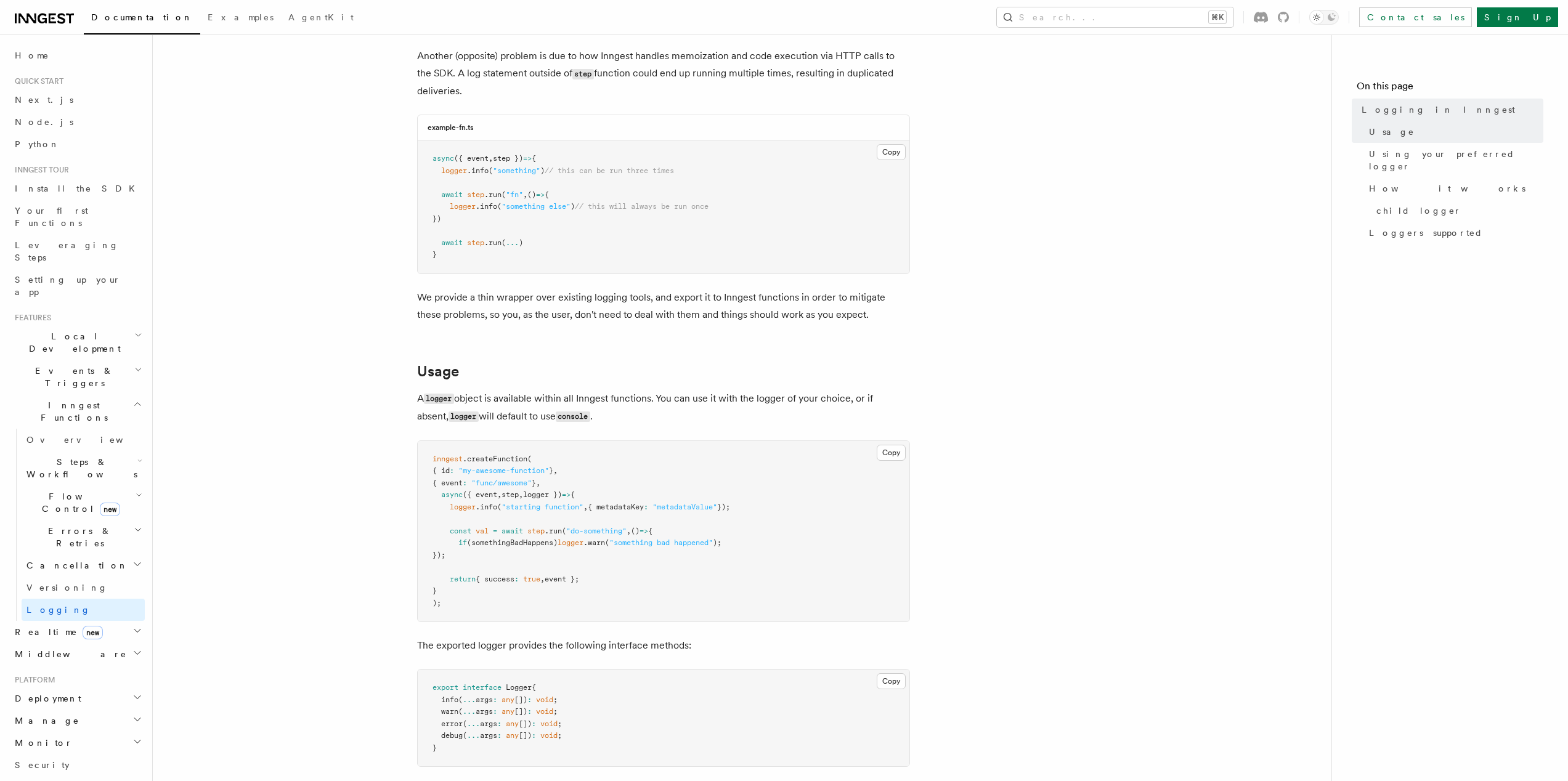
scroll to position [153, 0]
click at [638, 399] on p "A logger object is available within all Inngest functions. You can use it with …" at bounding box center [664, 403] width 493 height 36
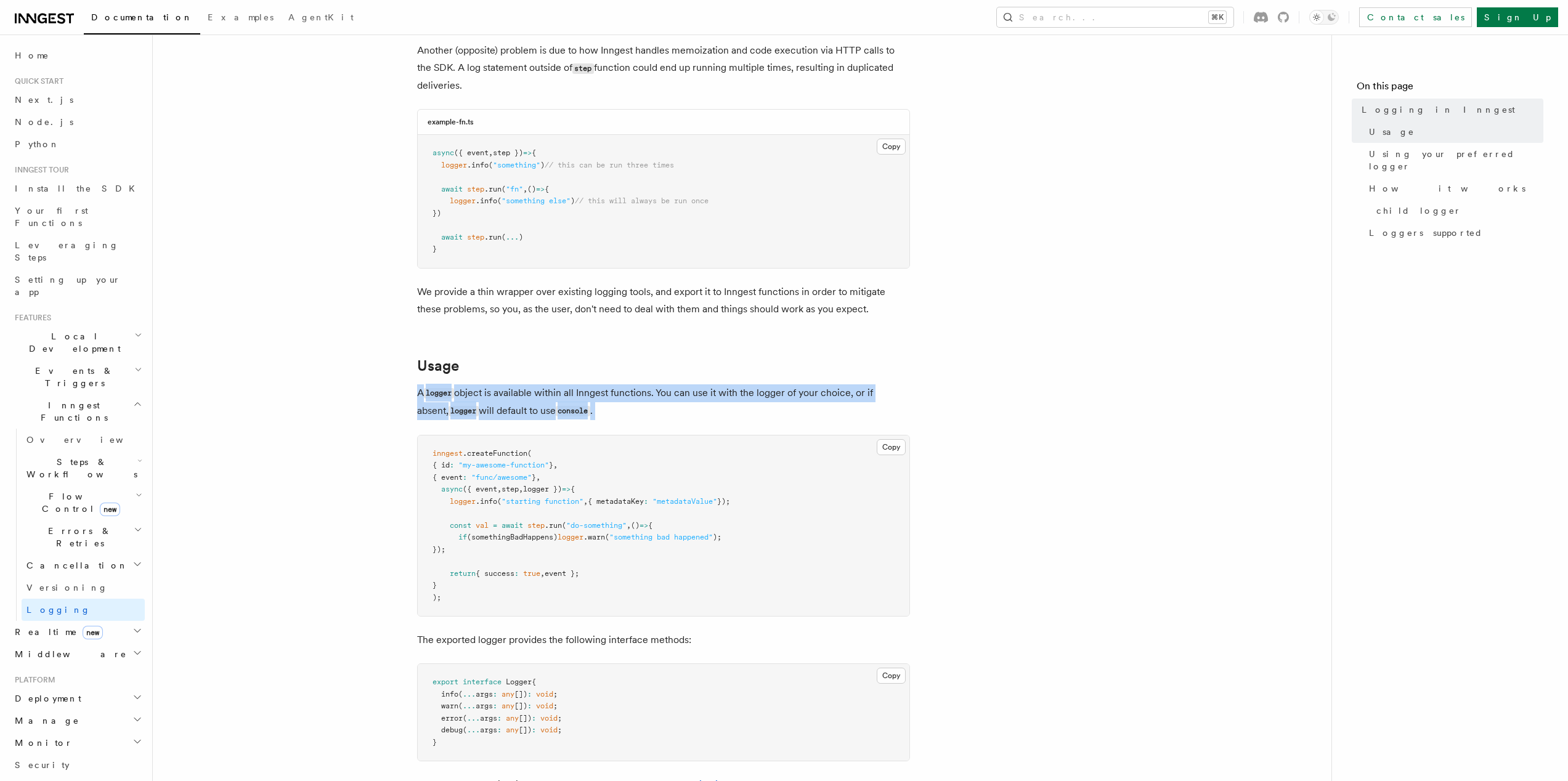
click at [638, 399] on p "A logger object is available within all Inngest functions. You can use it with …" at bounding box center [664, 403] width 493 height 36
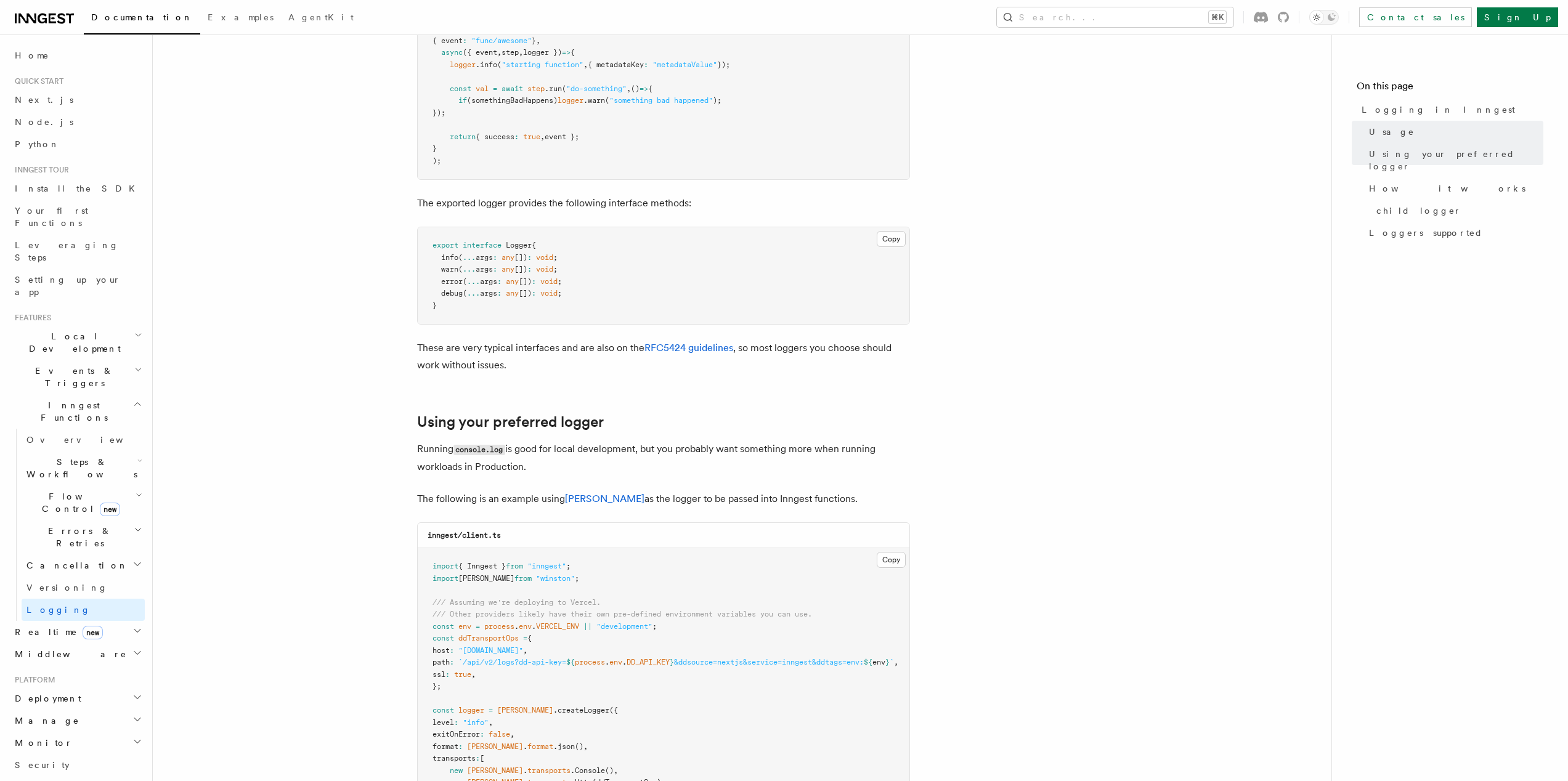
scroll to position [644, 0]
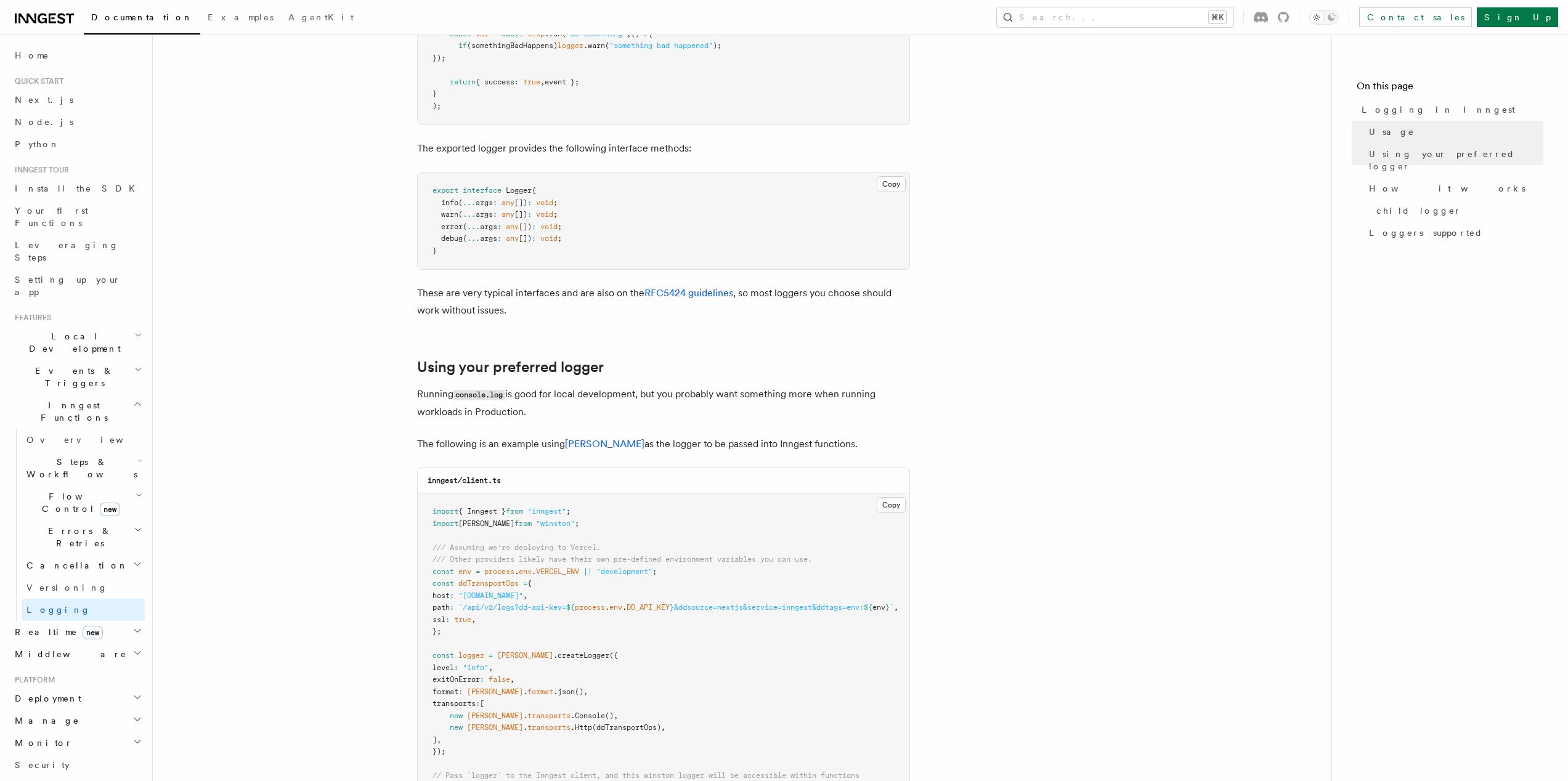
click at [638, 399] on p "Running console.log is good for local development, but you probably want someth…" at bounding box center [664, 403] width 493 height 35
click at [798, 411] on p "Running console.log is good for local development, but you probably want someth…" at bounding box center [664, 403] width 493 height 35
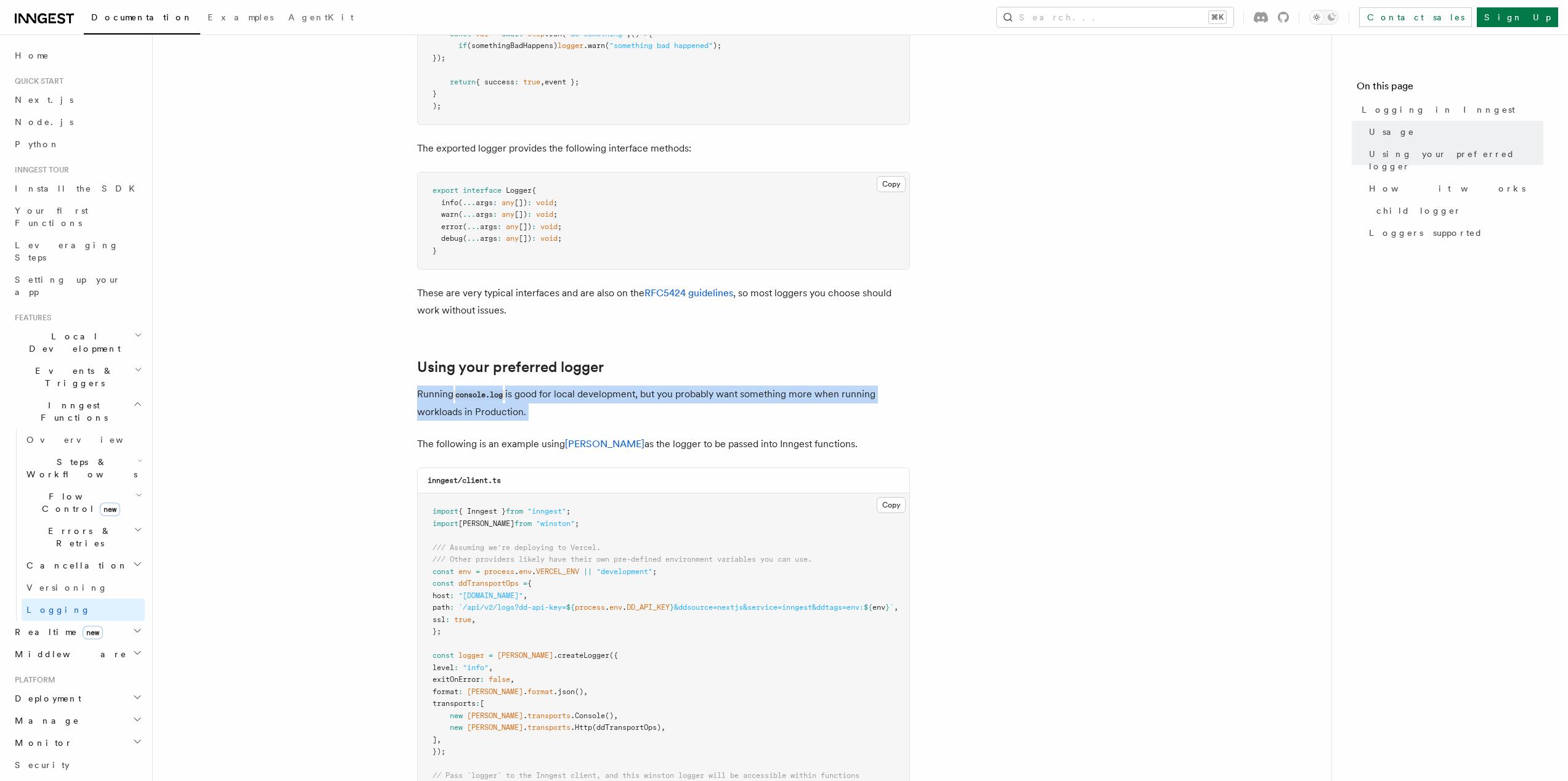
click at [798, 411] on p "Running console.log is good for local development, but you probably want someth…" at bounding box center [664, 403] width 493 height 35
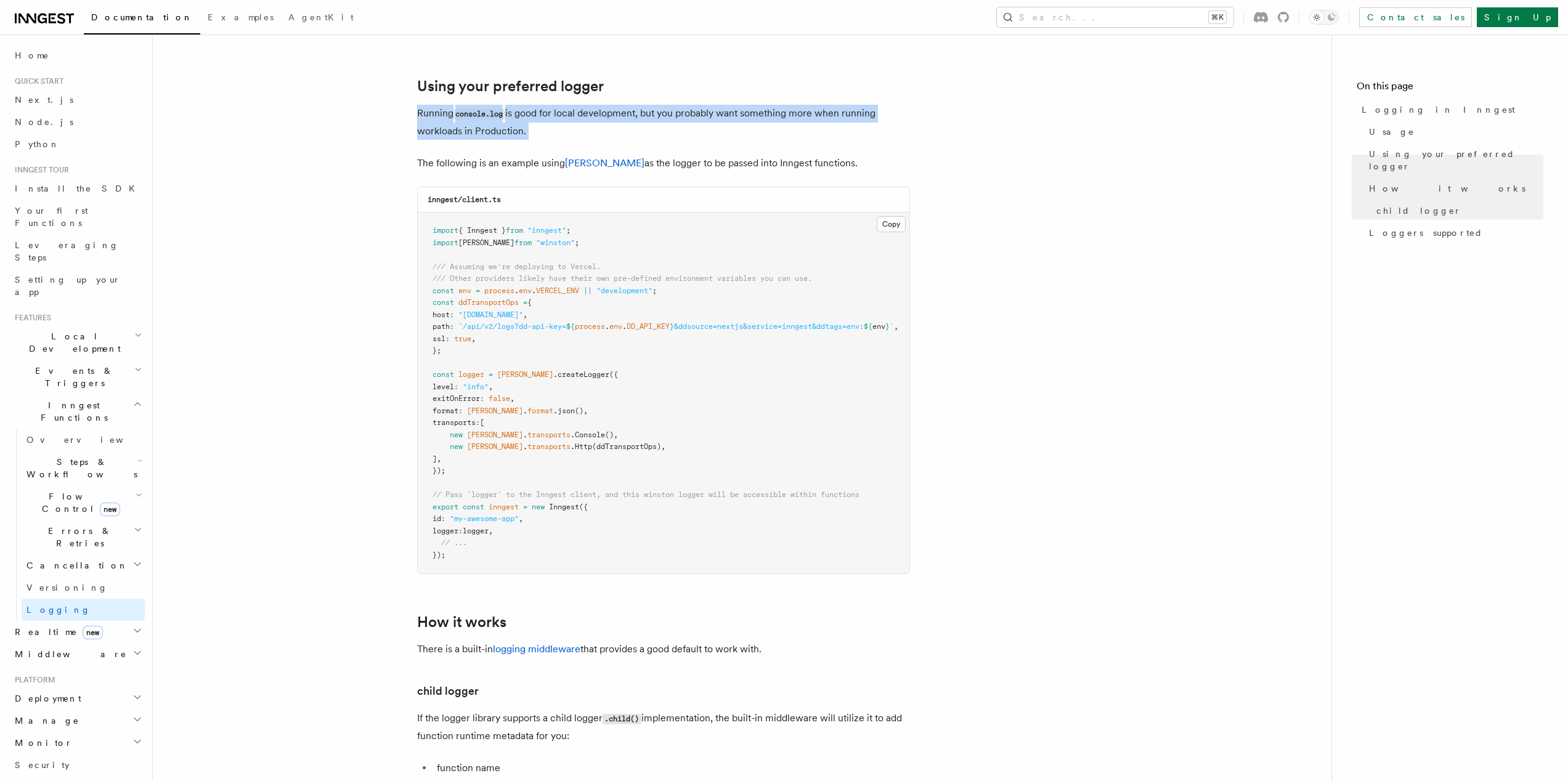
scroll to position [0, 0]
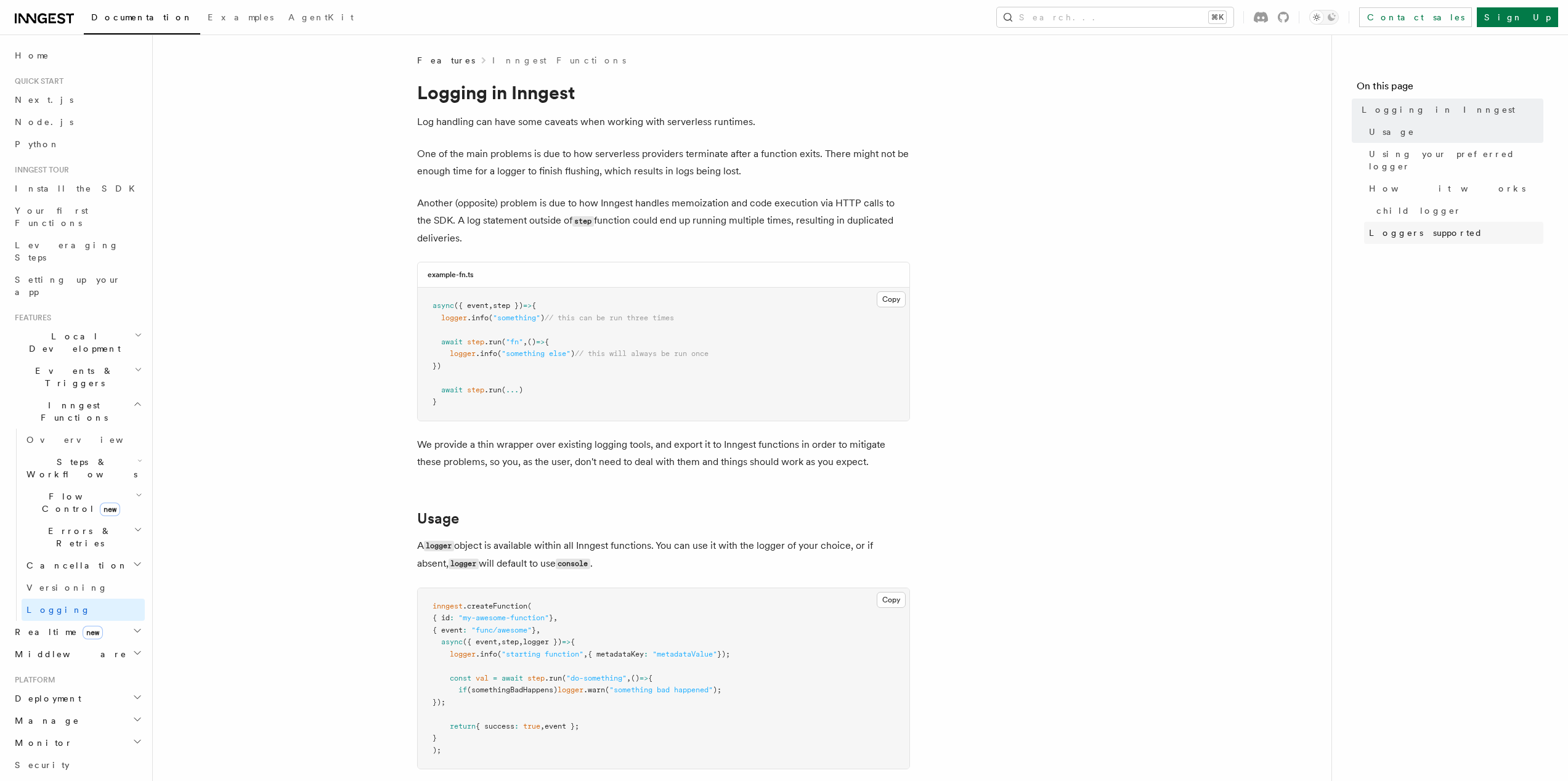
click at [1410, 227] on span "Loggers supported" at bounding box center [1426, 233] width 114 height 12
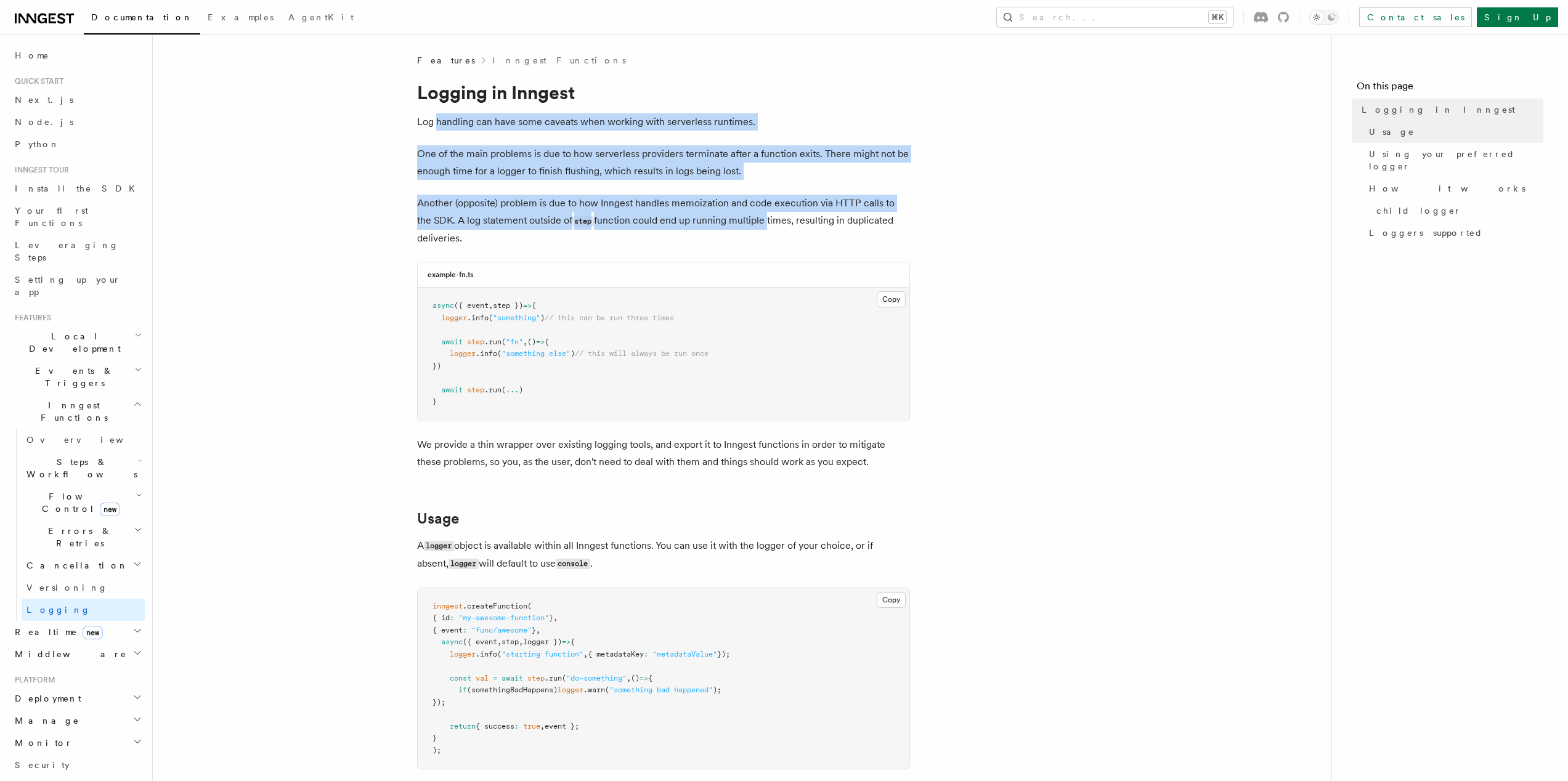
drag, startPoint x: 753, startPoint y: 221, endPoint x: 436, endPoint y: 121, distance: 332.4
click at [485, 148] on p "One of the main problems is due to how serverless providers terminate after a f…" at bounding box center [664, 162] width 493 height 34
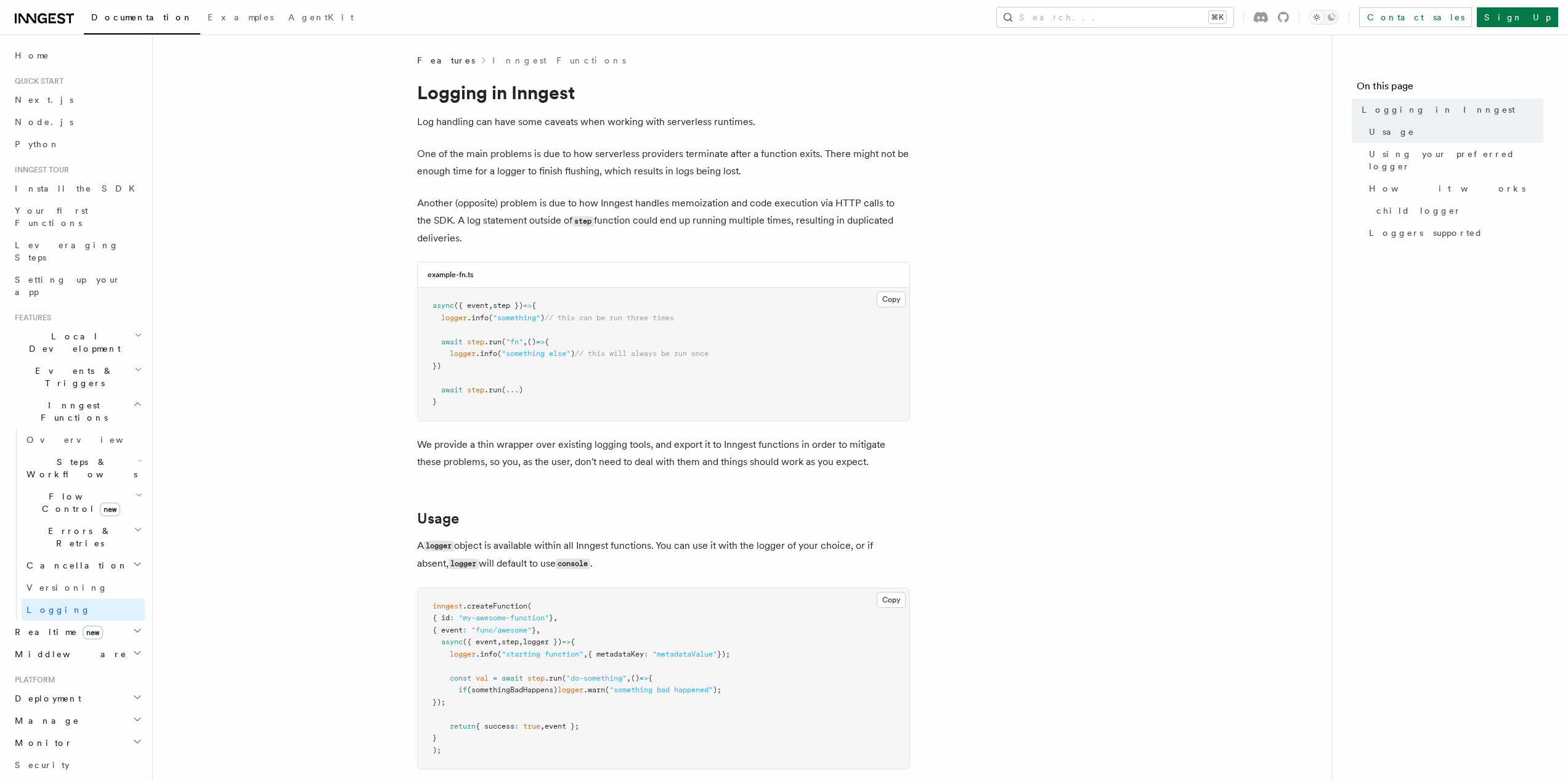
drag, startPoint x: 929, startPoint y: 209, endPoint x: 863, endPoint y: 305, distance: 116.5
click at [747, 537] on p "A logger object is available within all Inngest functions. You can use it with …" at bounding box center [664, 555] width 493 height 36
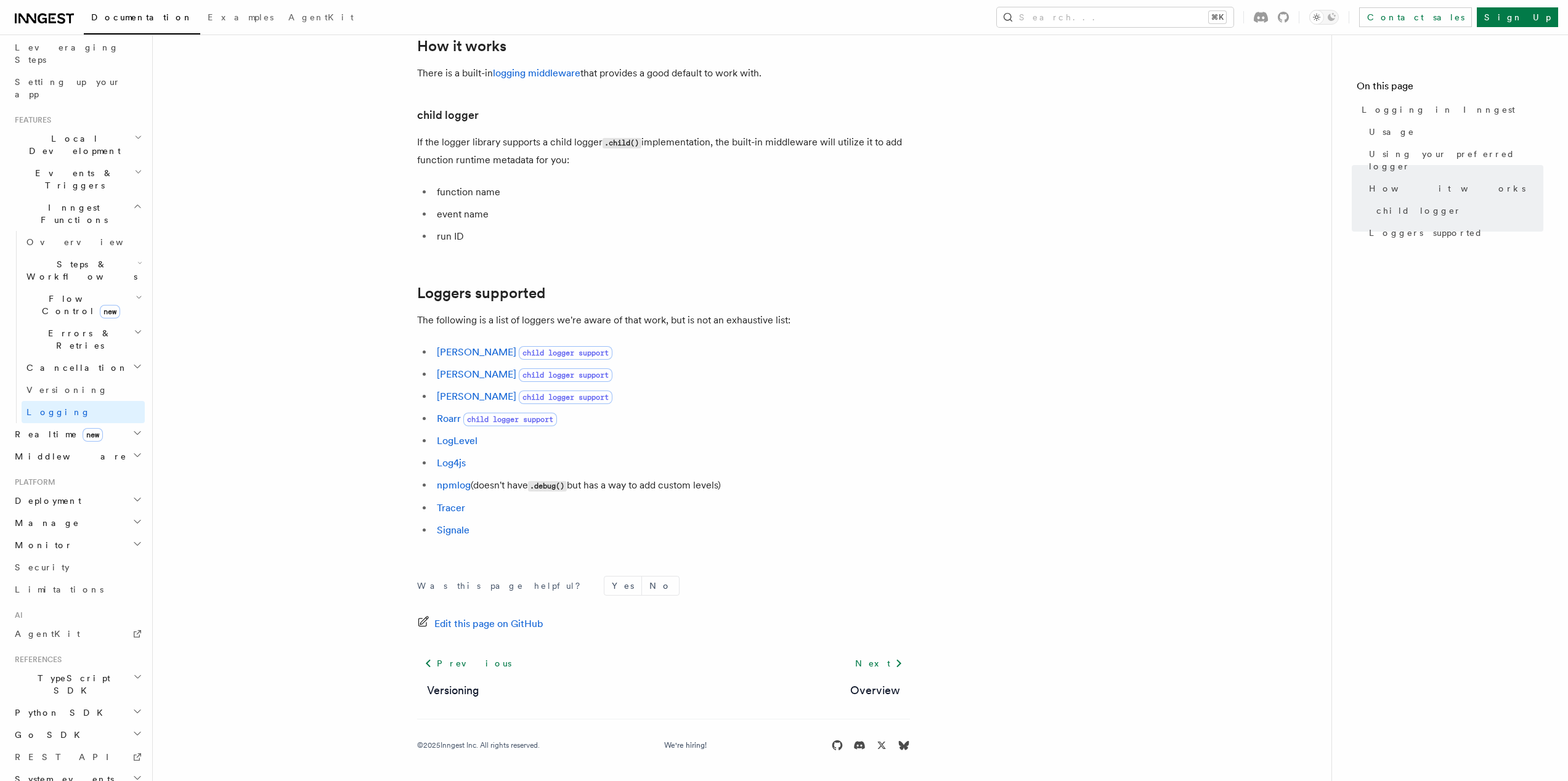
scroll to position [204, 0]
click at [103, 695] on h2 "Python SDK" at bounding box center [78, 706] width 135 height 23
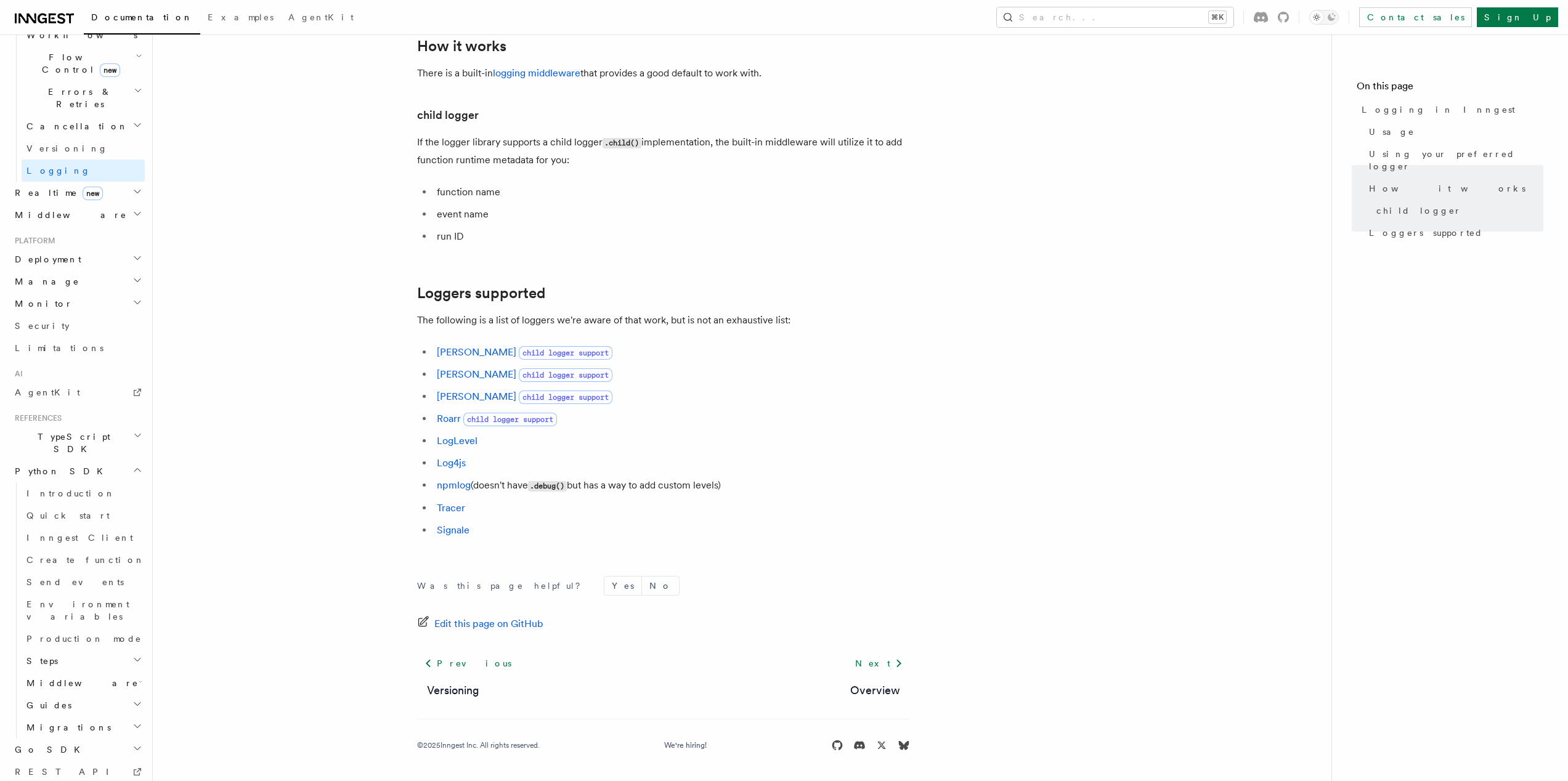
click at [79, 694] on h2 "Guides" at bounding box center [83, 705] width 124 height 23
click at [100, 672] on h2 "Middleware" at bounding box center [83, 683] width 124 height 23
click at [93, 650] on h2 "Steps" at bounding box center [83, 661] width 124 height 23
click at [70, 664] on span "Lifecycle" at bounding box center [72, 669] width 67 height 10
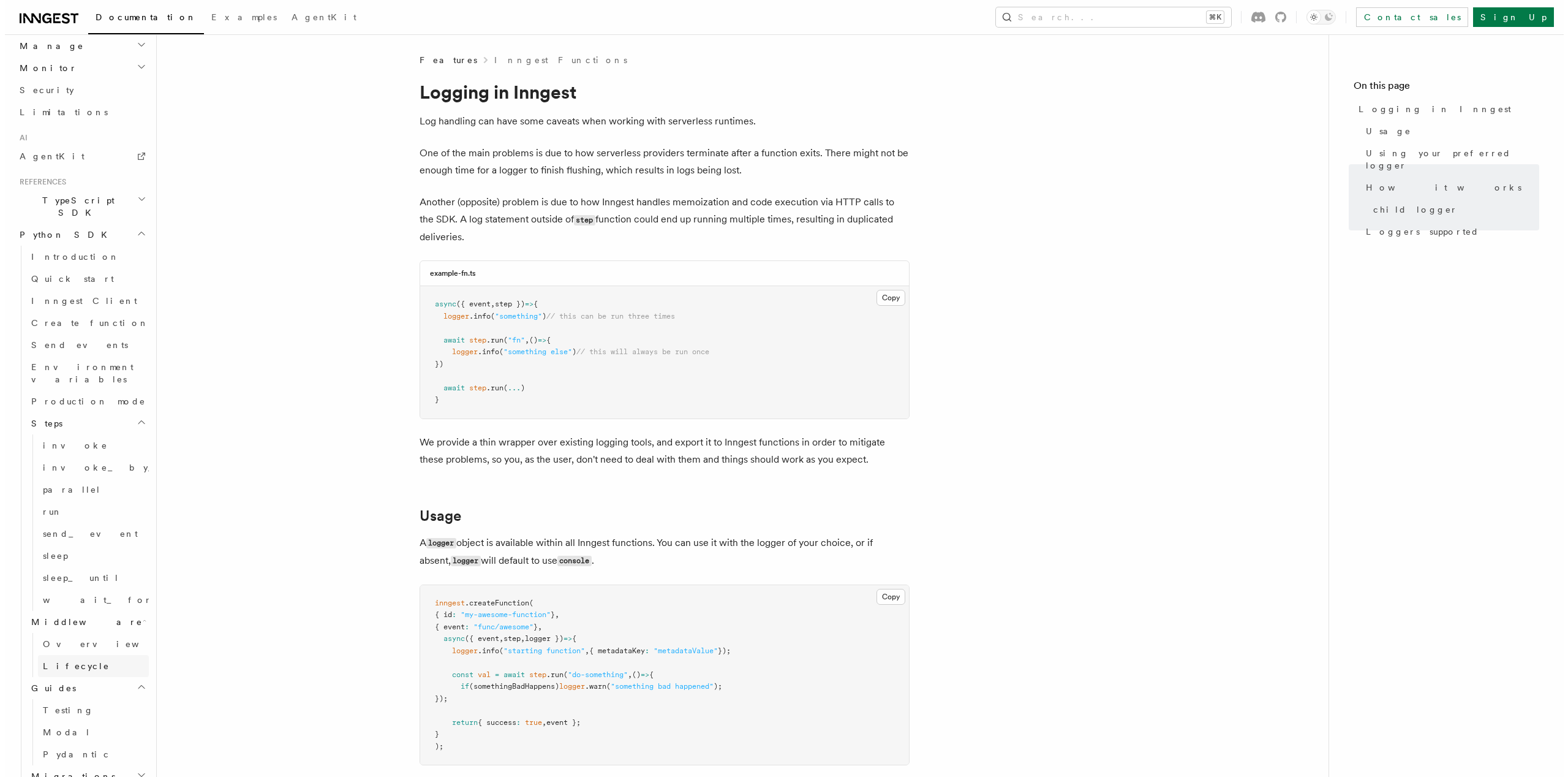
scroll to position [640, 0]
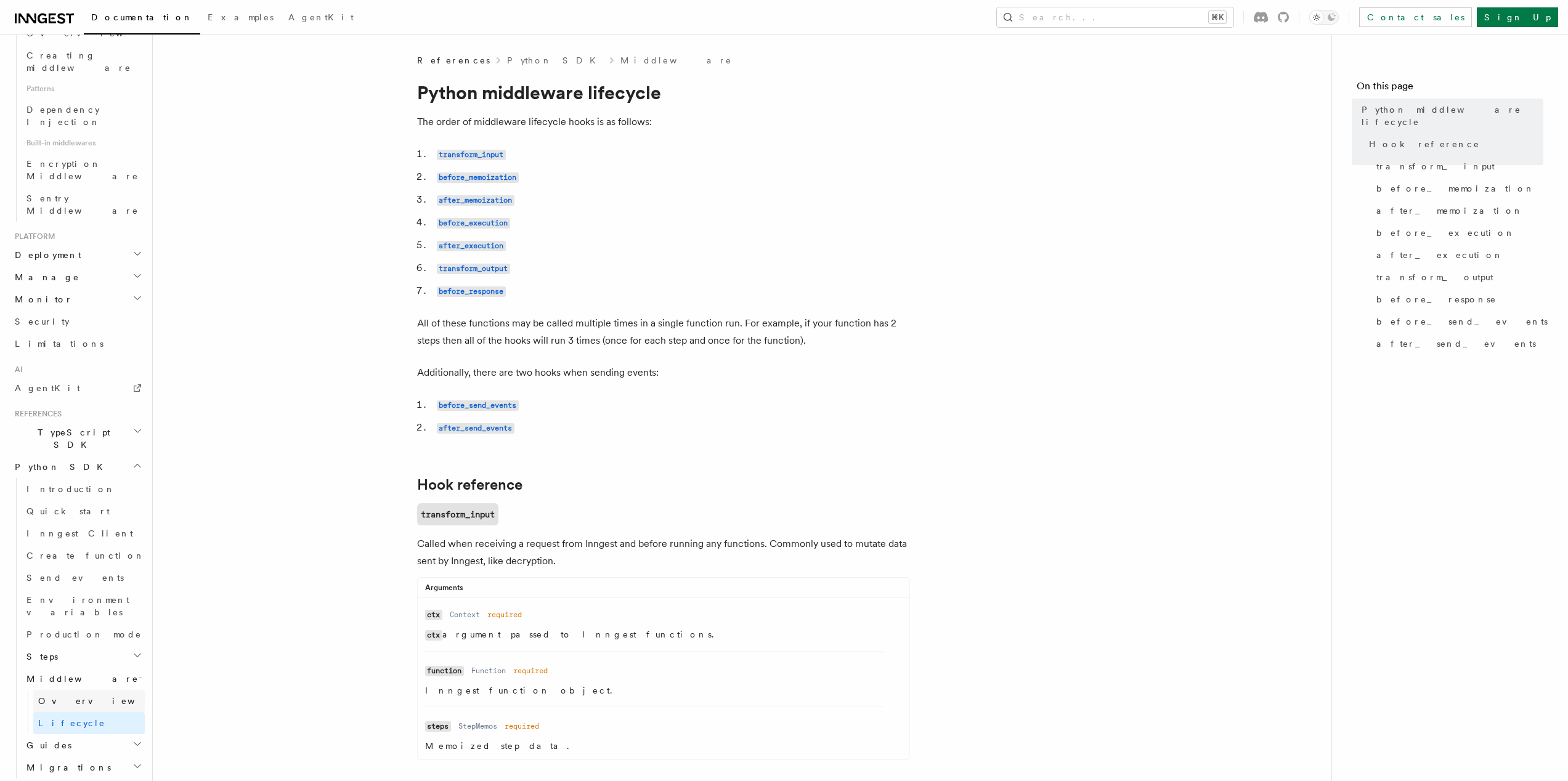
click at [67, 696] on span "Overview" at bounding box center [101, 701] width 127 height 10
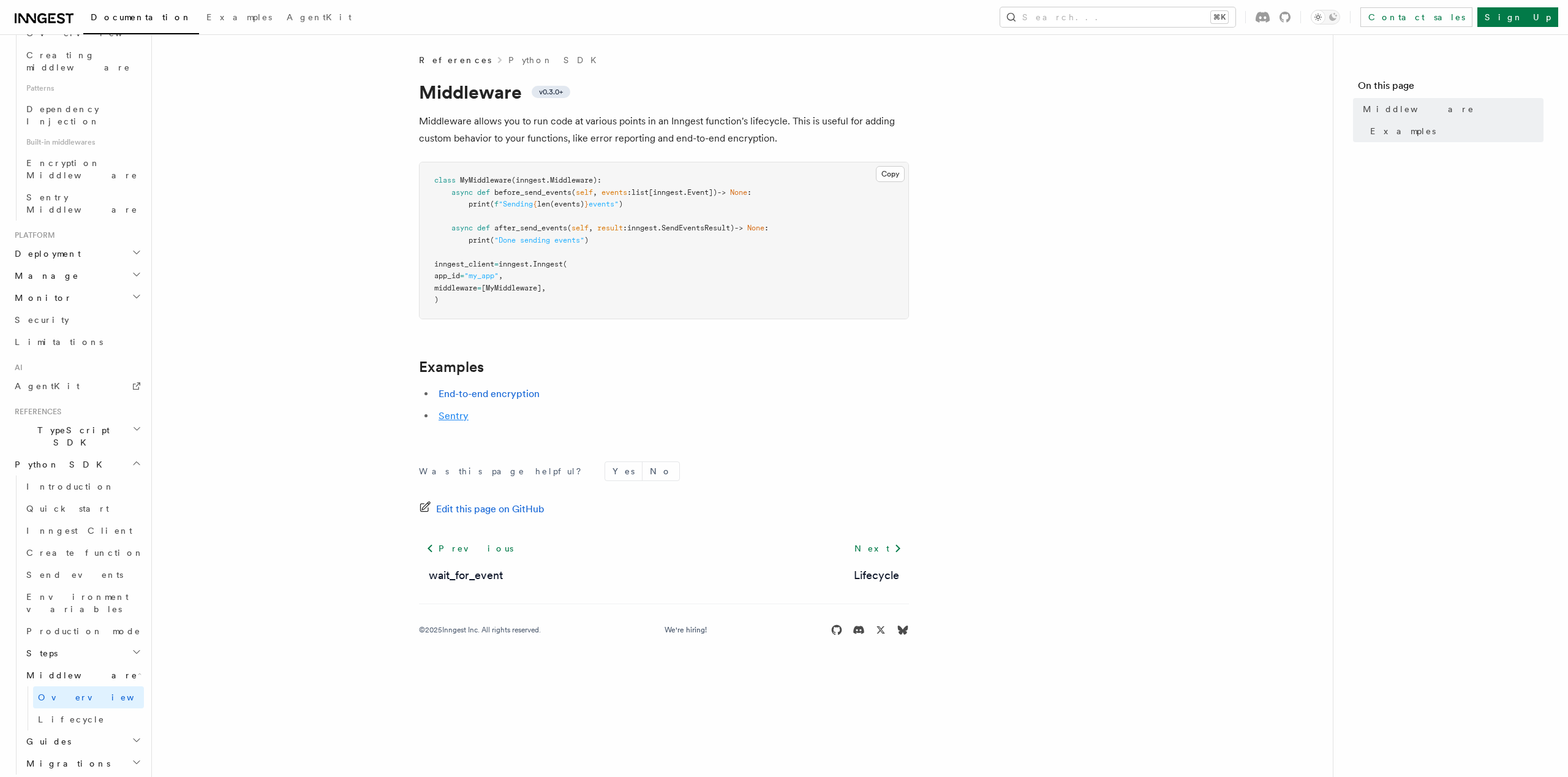
click at [451, 415] on link "Sentry" at bounding box center [454, 415] width 30 height 12
click at [73, 693] on span "Overview" at bounding box center [100, 697] width 126 height 10
click at [60, 620] on link "Production mode" at bounding box center [83, 631] width 123 height 22
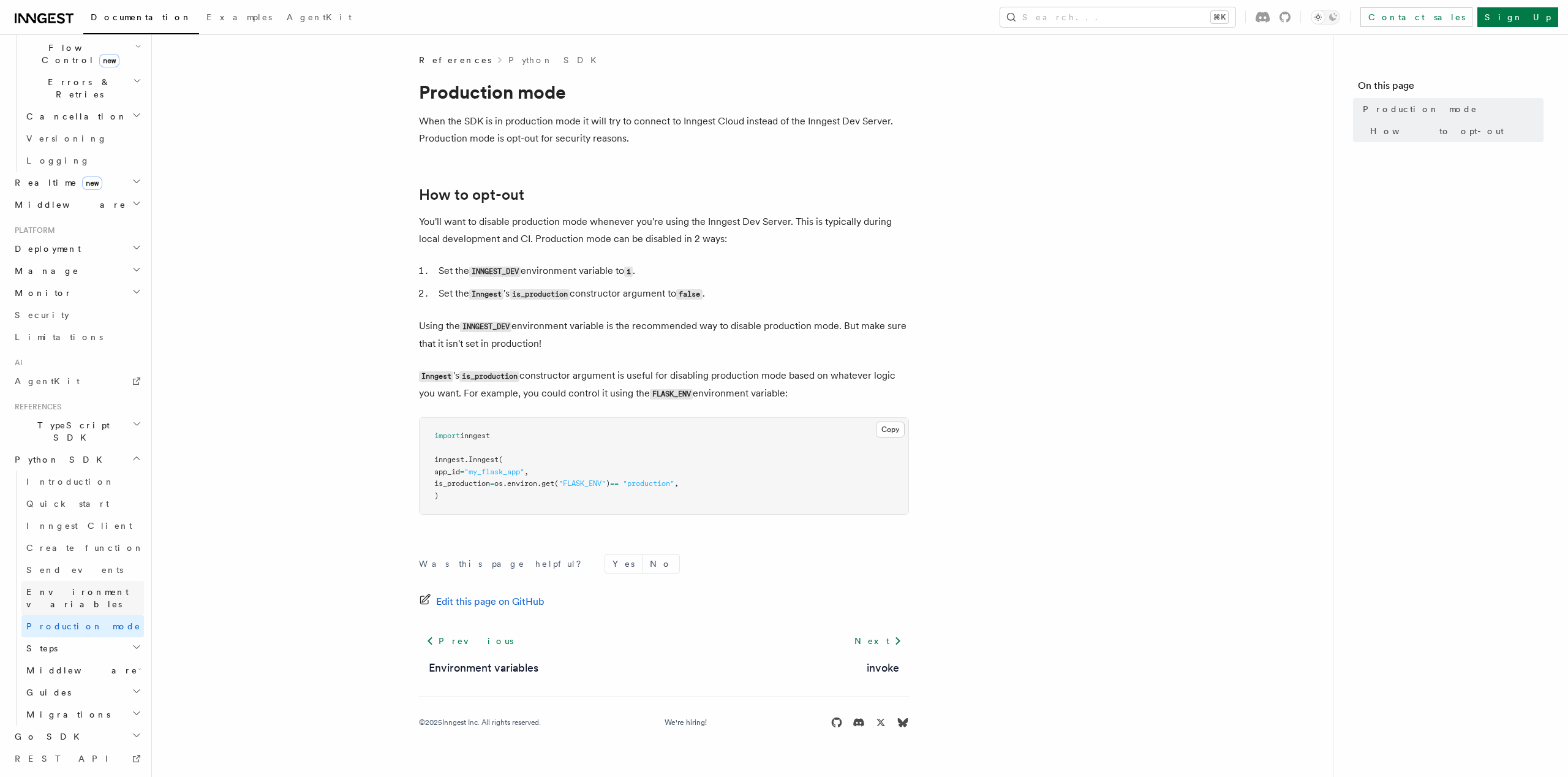
click at [58, 587] on span "Environment variables" at bounding box center [77, 598] width 102 height 22
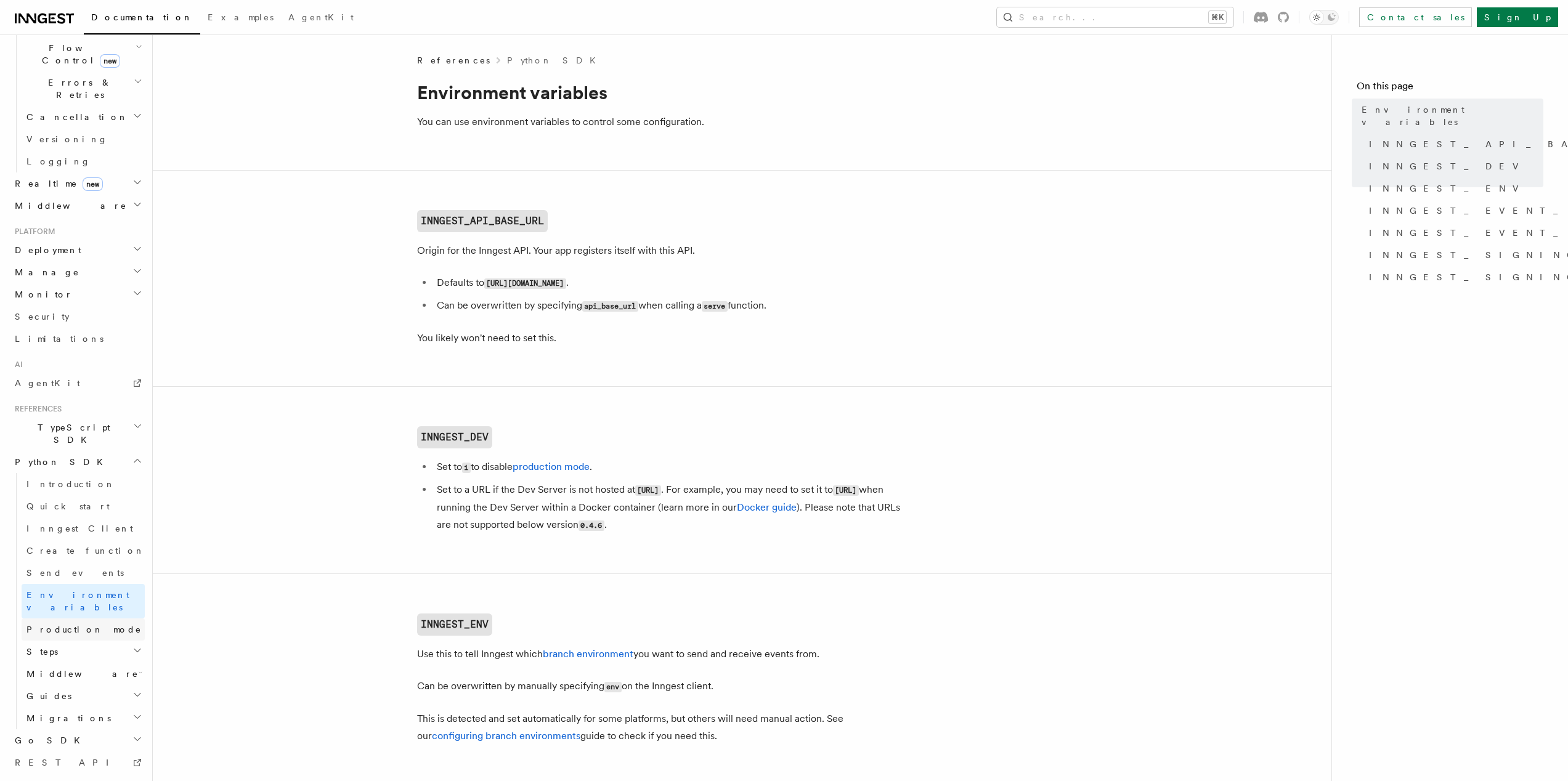
click at [68, 623] on span "Production mode" at bounding box center [84, 629] width 115 height 12
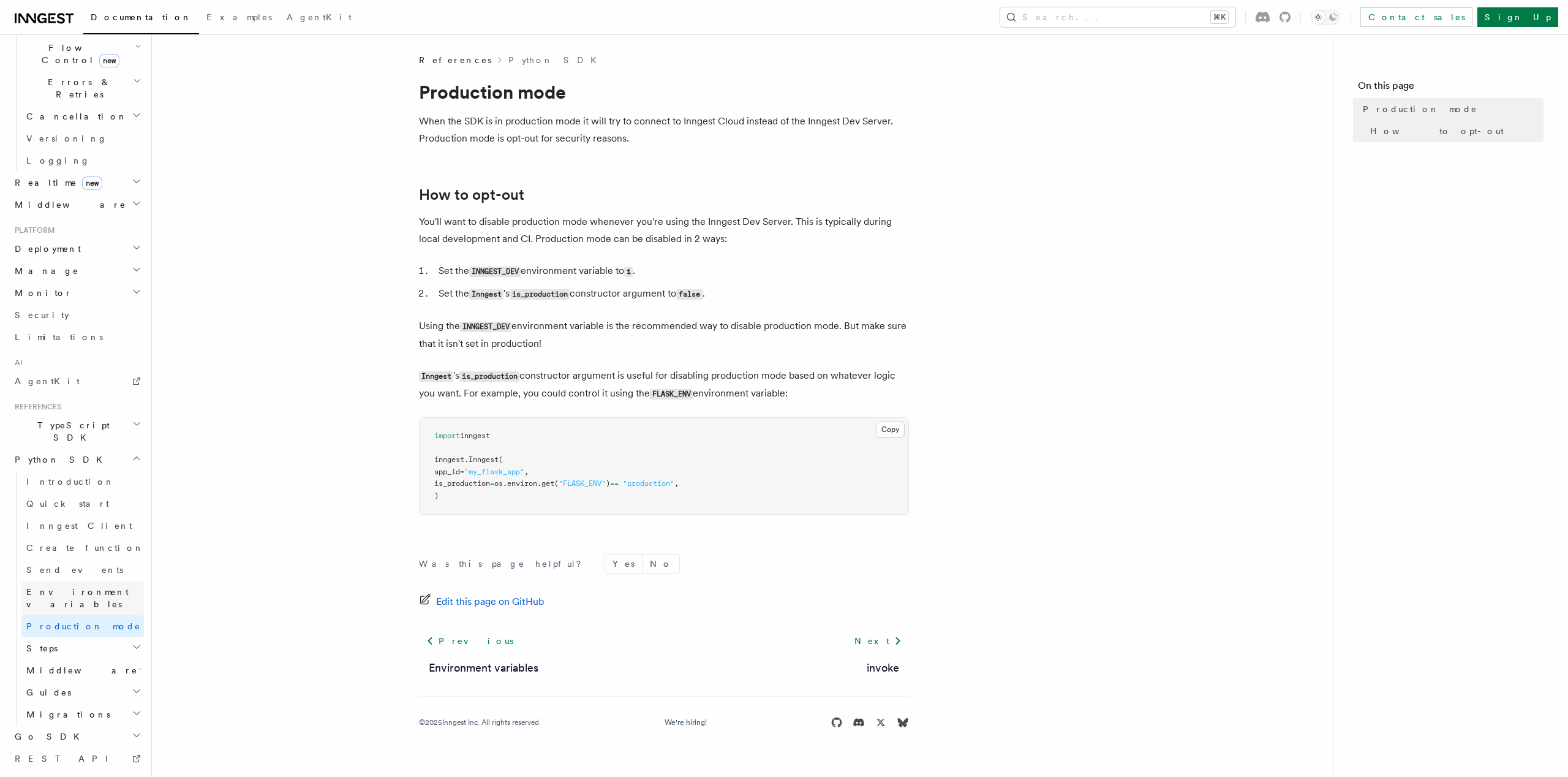
click at [81, 587] on span "Environment variables" at bounding box center [77, 598] width 102 height 22
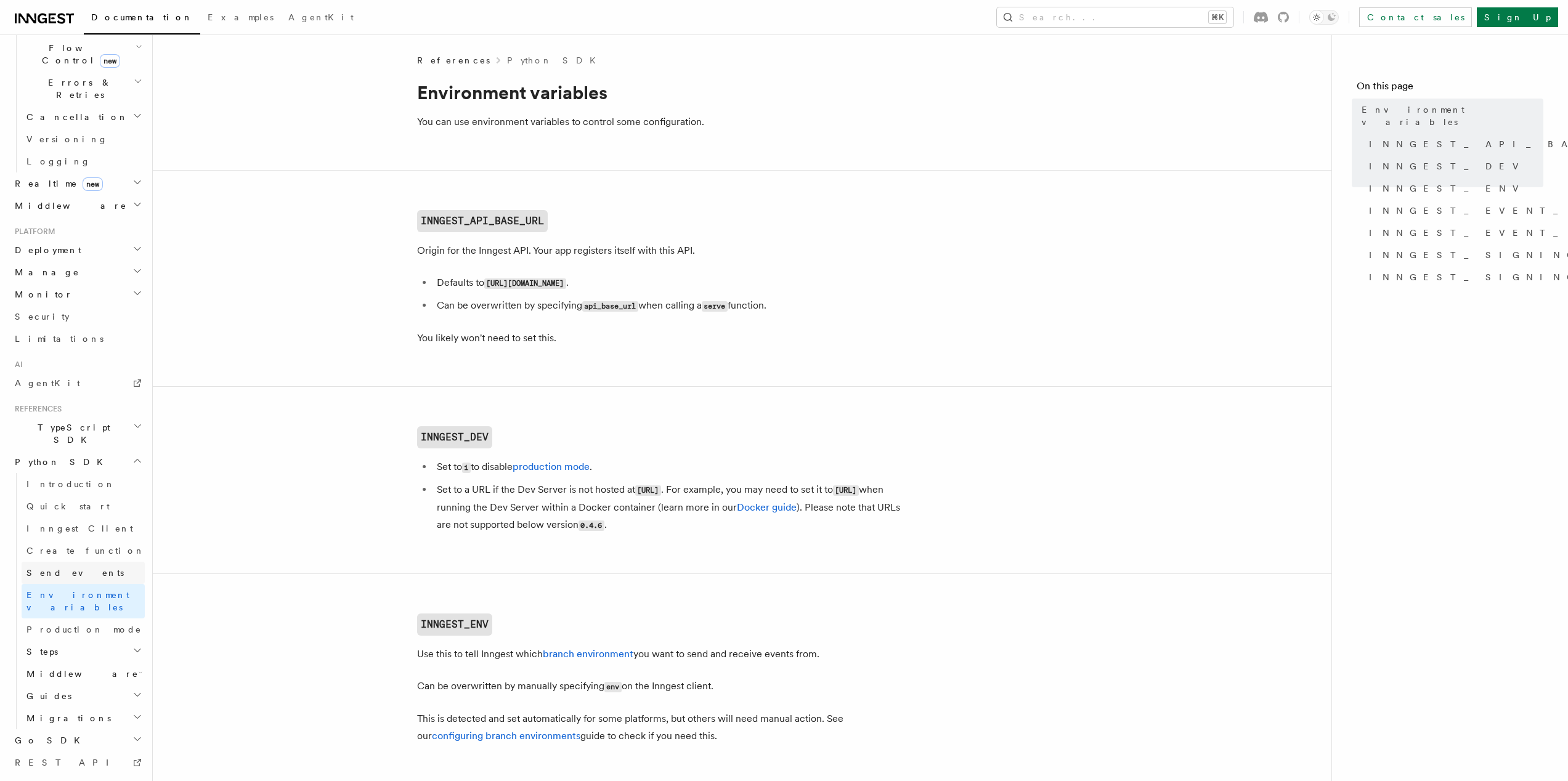
click at [81, 562] on link "Send events" at bounding box center [83, 573] width 124 height 23
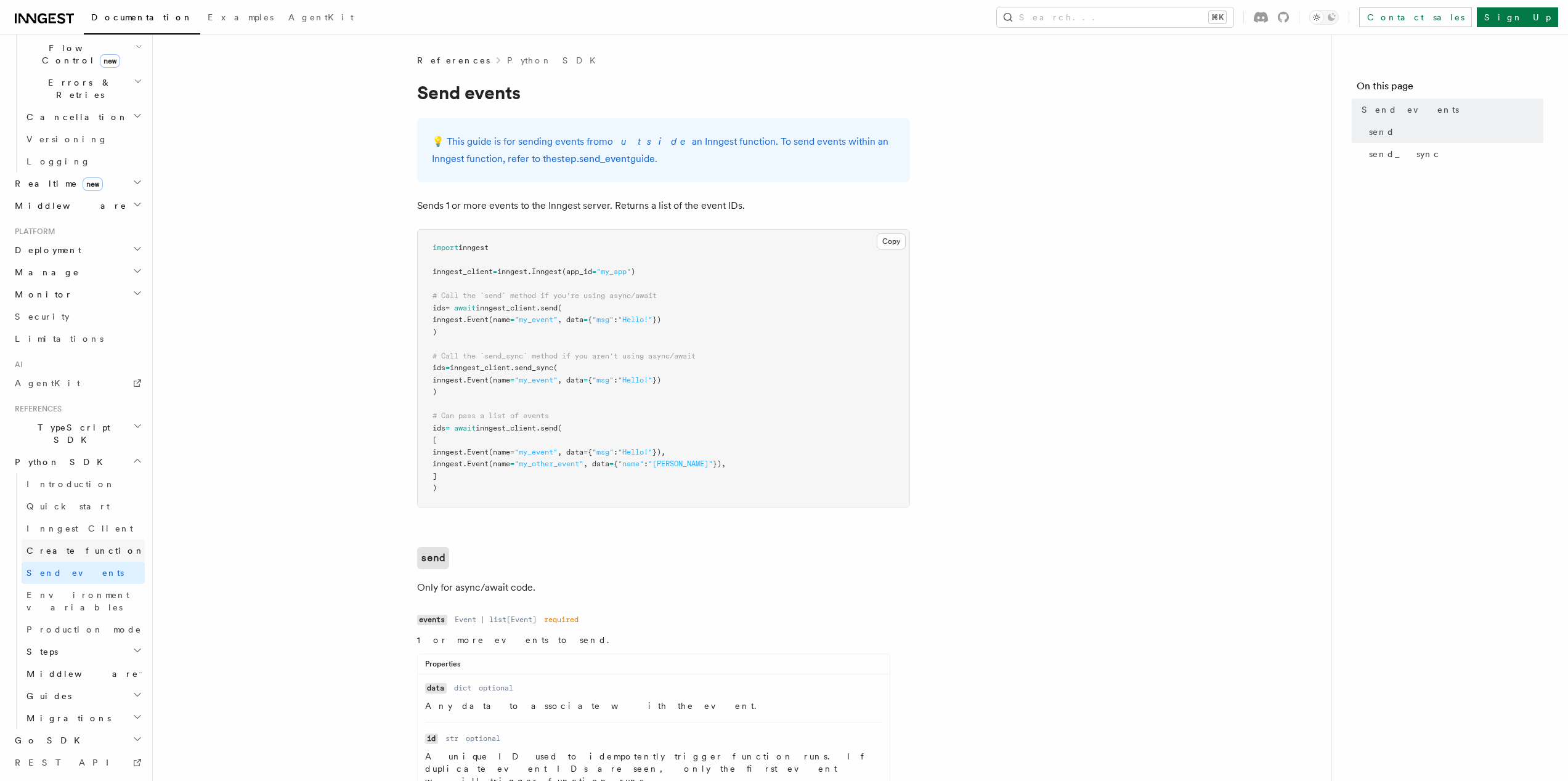
click at [73, 539] on link "Create function" at bounding box center [83, 550] width 124 height 23
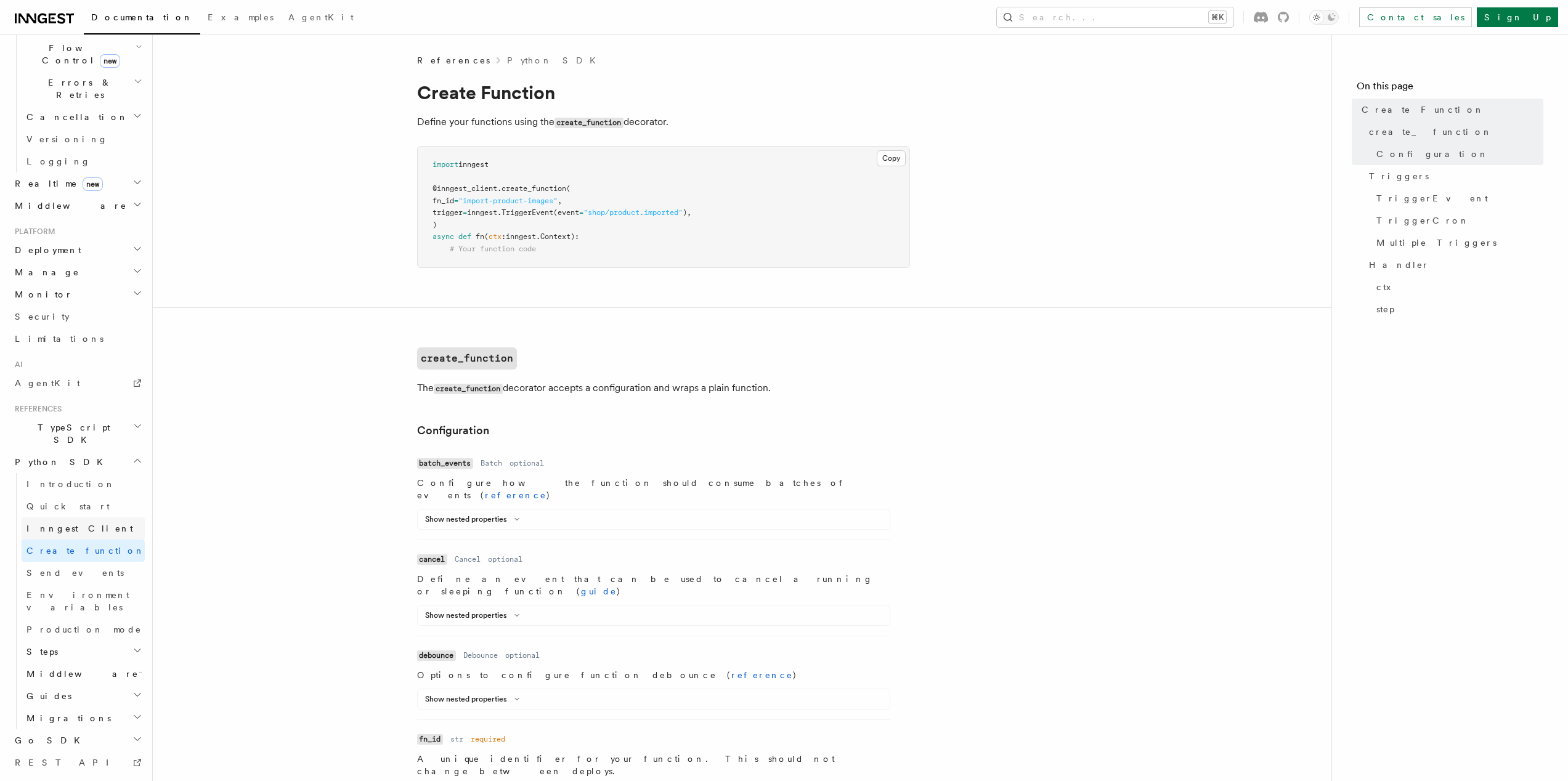
click at [75, 524] on span "Inngest Client" at bounding box center [79, 528] width 107 height 10
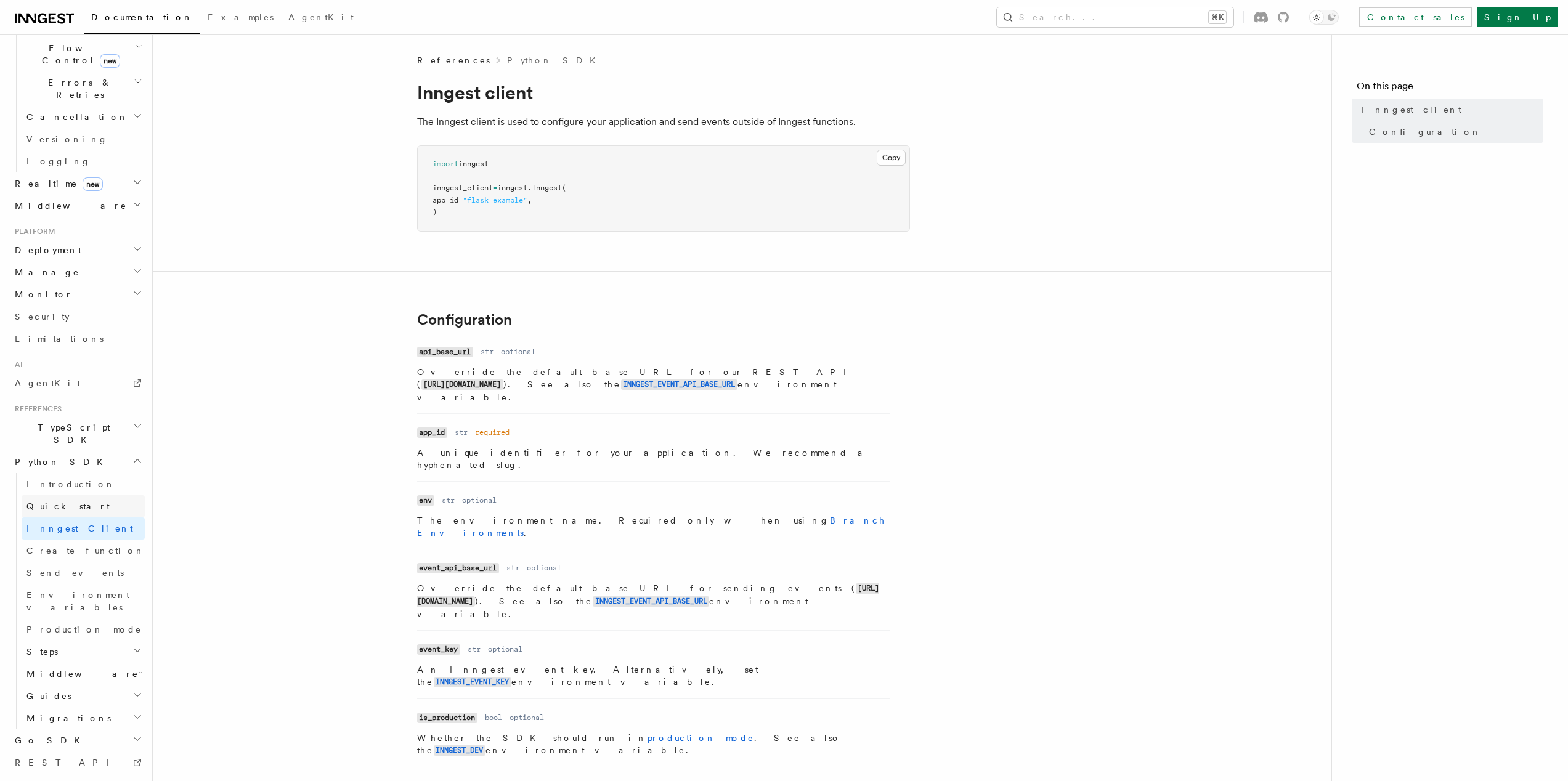
click at [70, 495] on link "Quick start" at bounding box center [83, 506] width 124 height 23
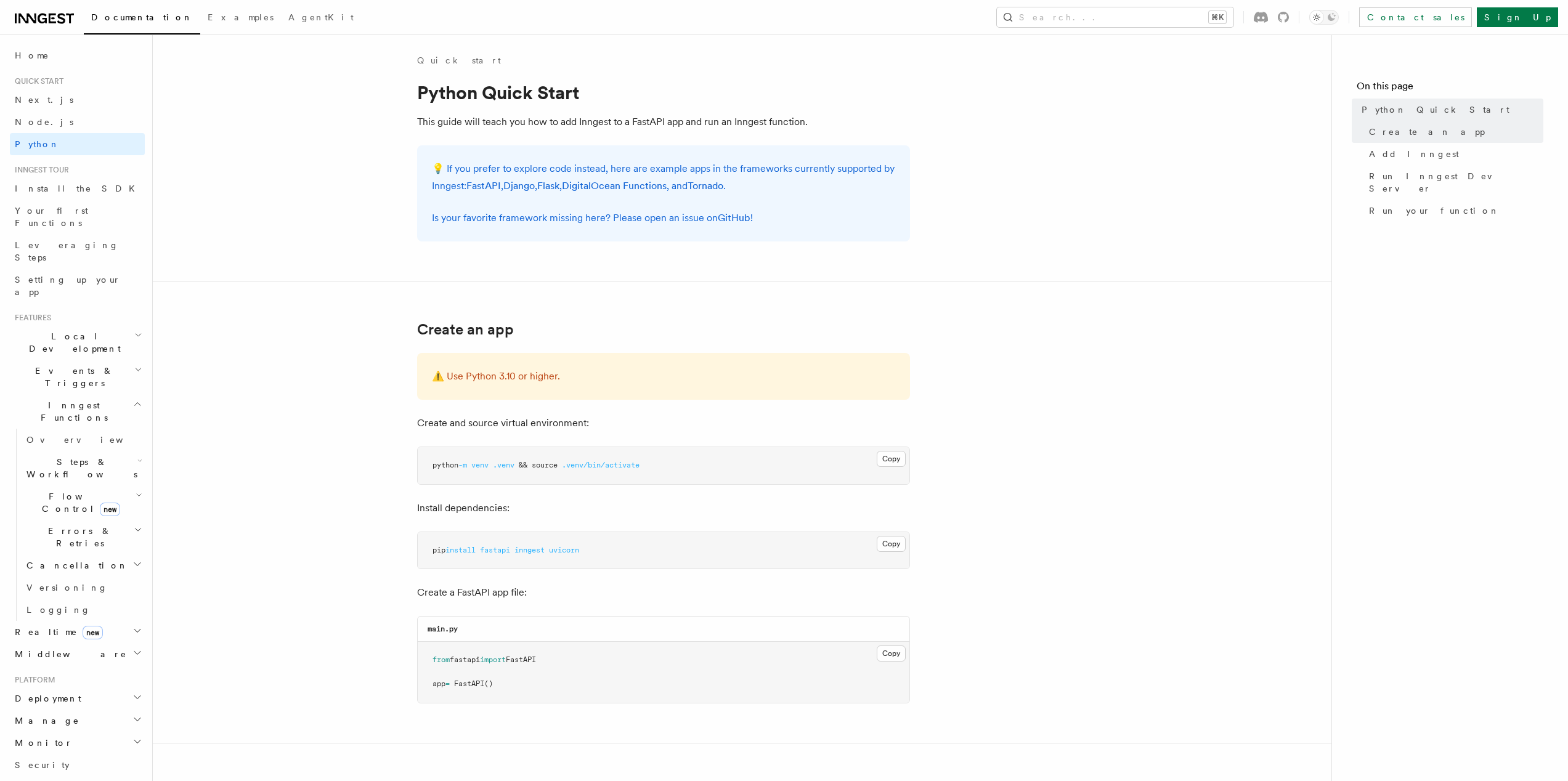
click at [70, 490] on span "Flow Control new" at bounding box center [79, 503] width 114 height 25
click at [67, 490] on span "Flow Control new" at bounding box center [79, 503] width 114 height 25
click at [61, 435] on span "Overview" at bounding box center [89, 440] width 127 height 10
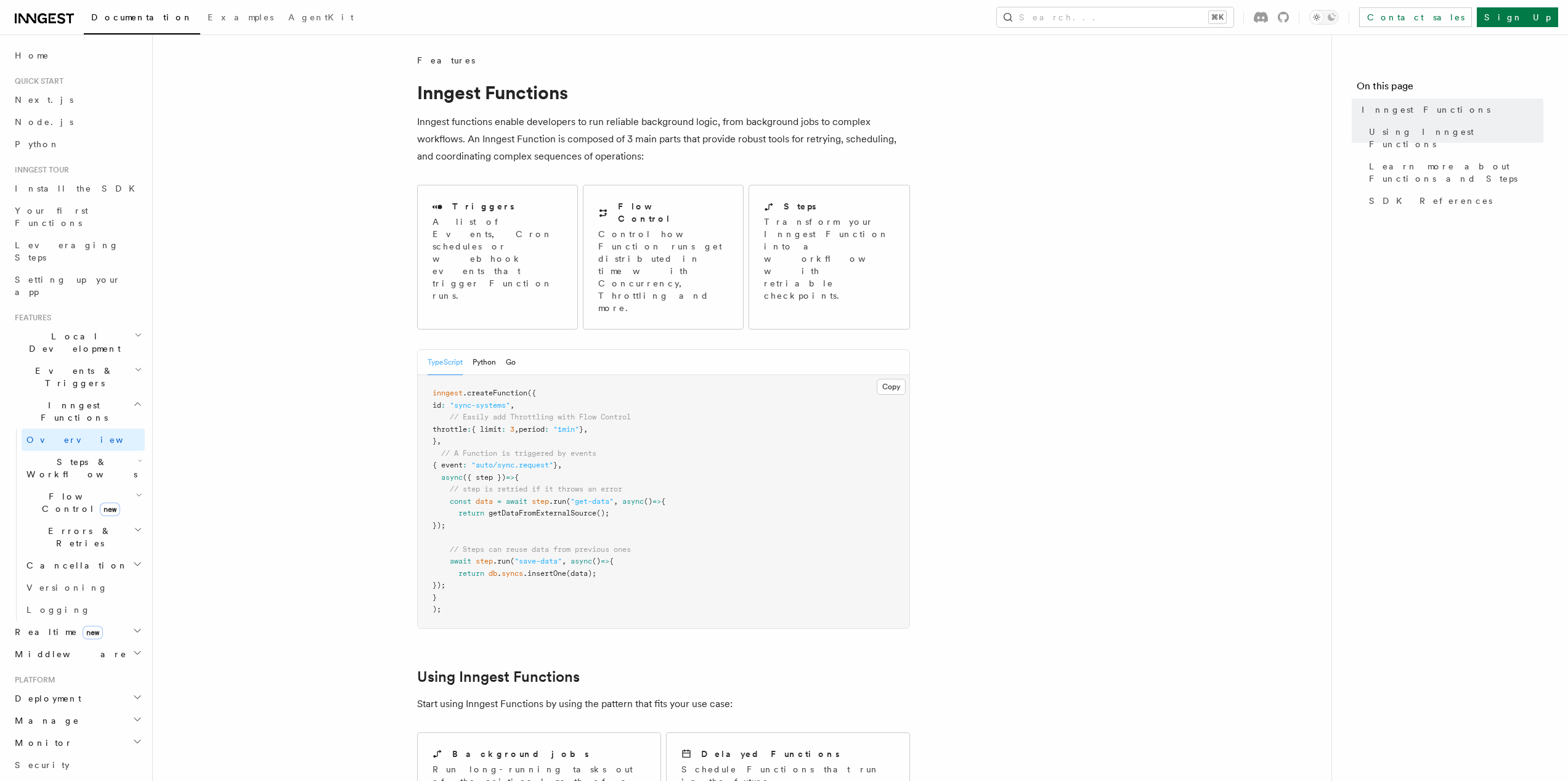
scroll to position [204, 0]
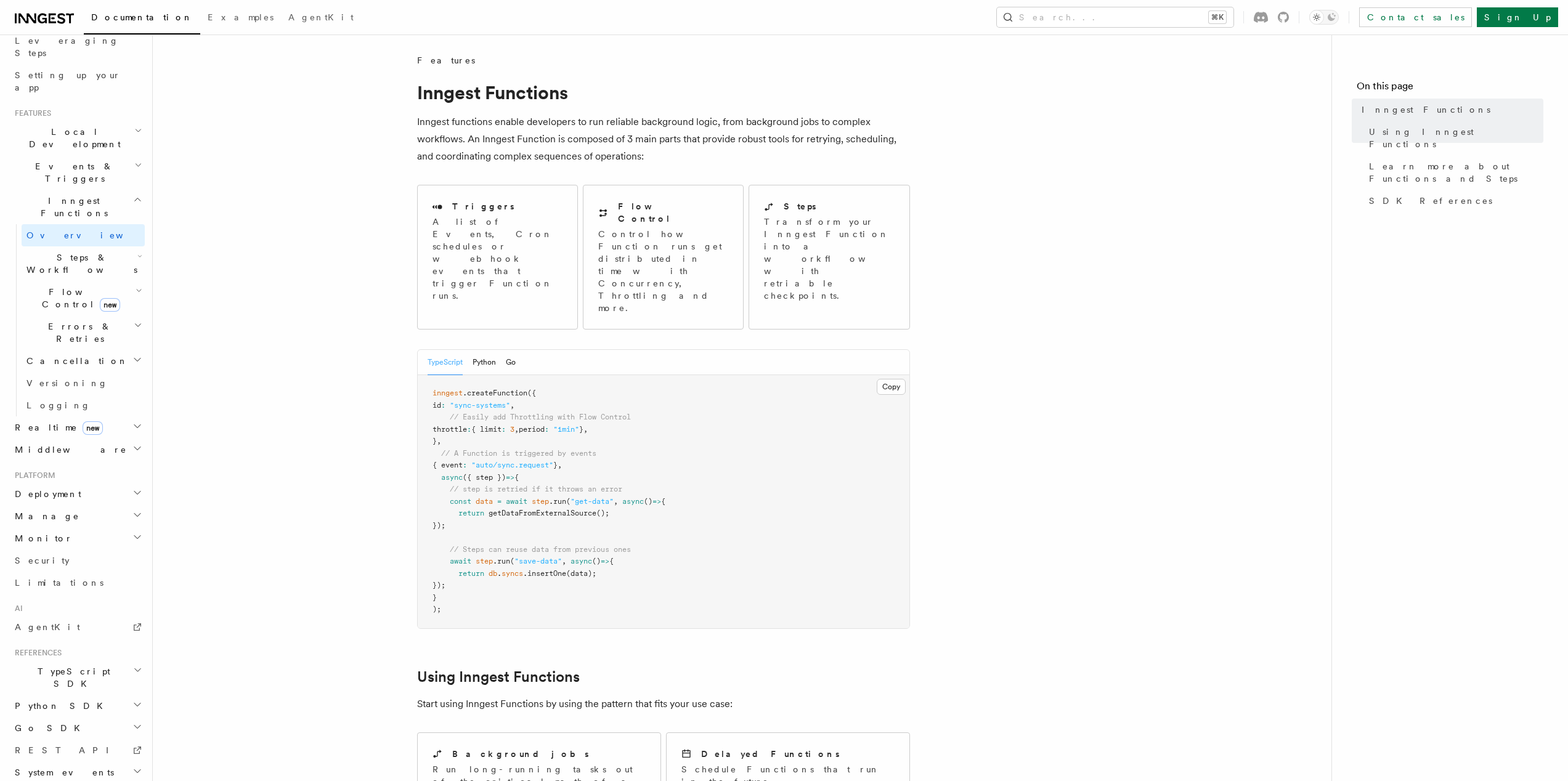
click at [72, 695] on h2 "Python SDK" at bounding box center [78, 706] width 135 height 23
click at [75, 739] on link "Quick start" at bounding box center [83, 750] width 124 height 23
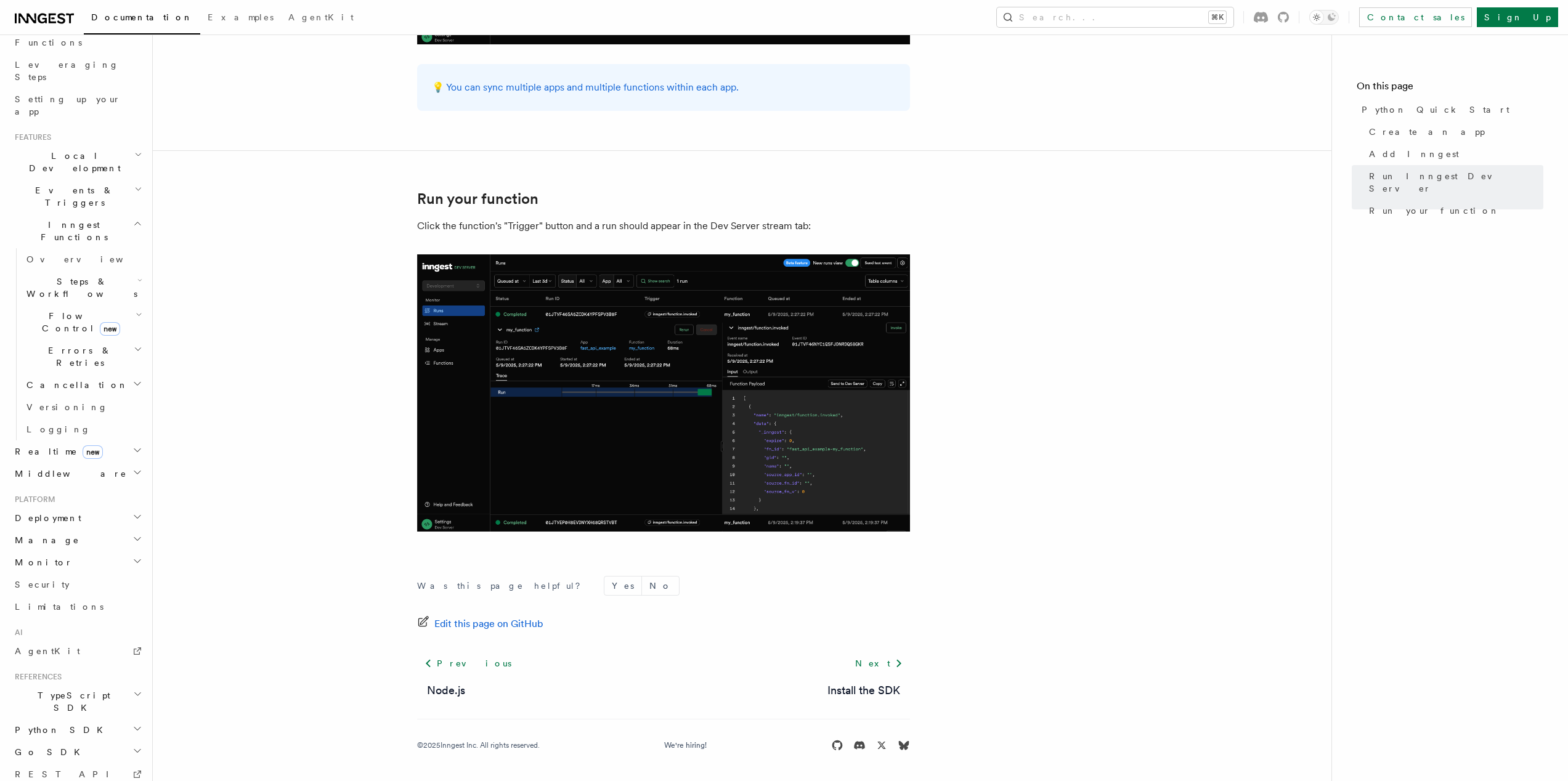
scroll to position [204, 0]
click at [96, 695] on h2 "Python SDK" at bounding box center [78, 706] width 135 height 23
click at [81, 762] on link "Inngest Client" at bounding box center [83, 772] width 124 height 23
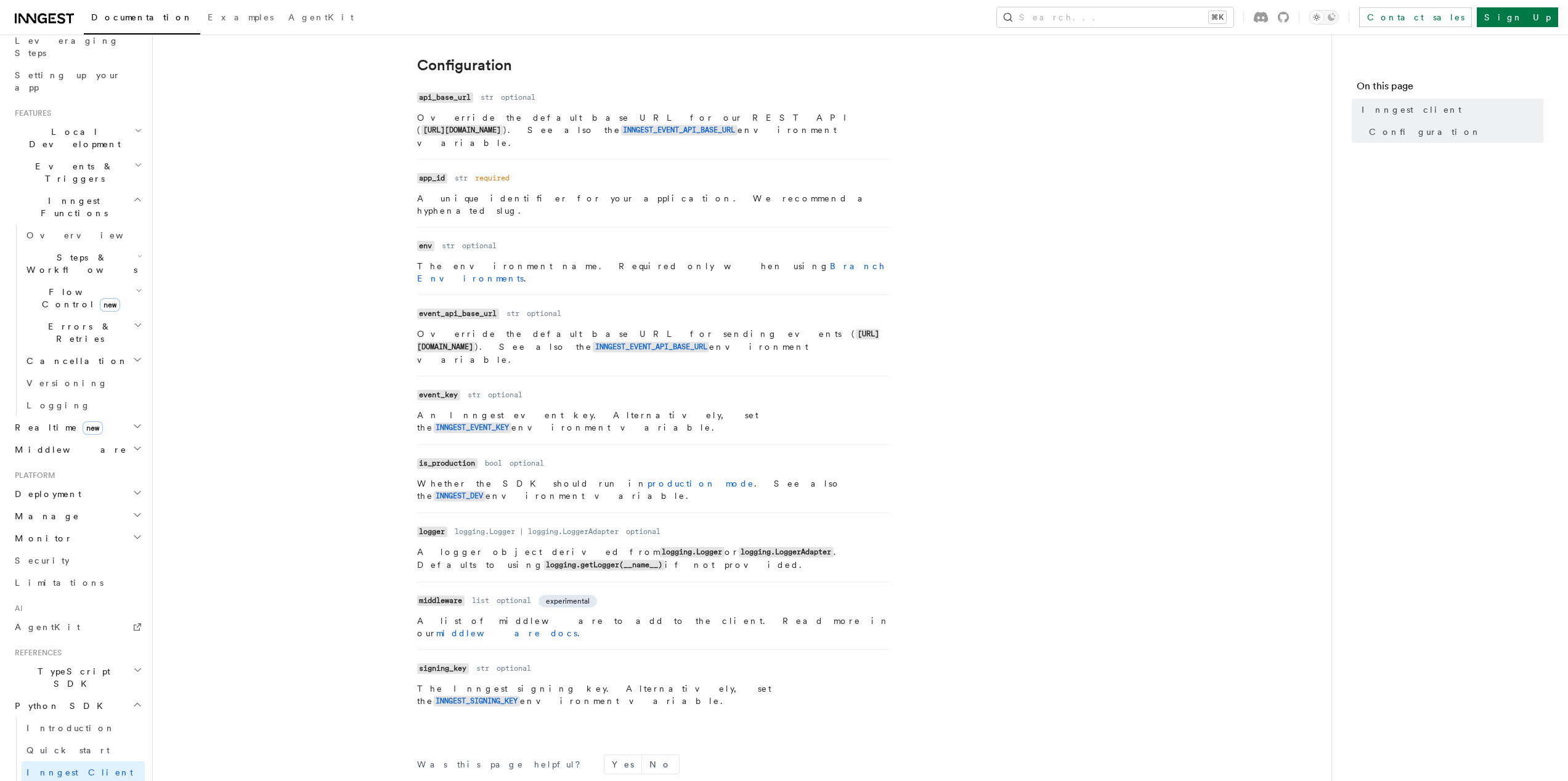
scroll to position [274, 0]
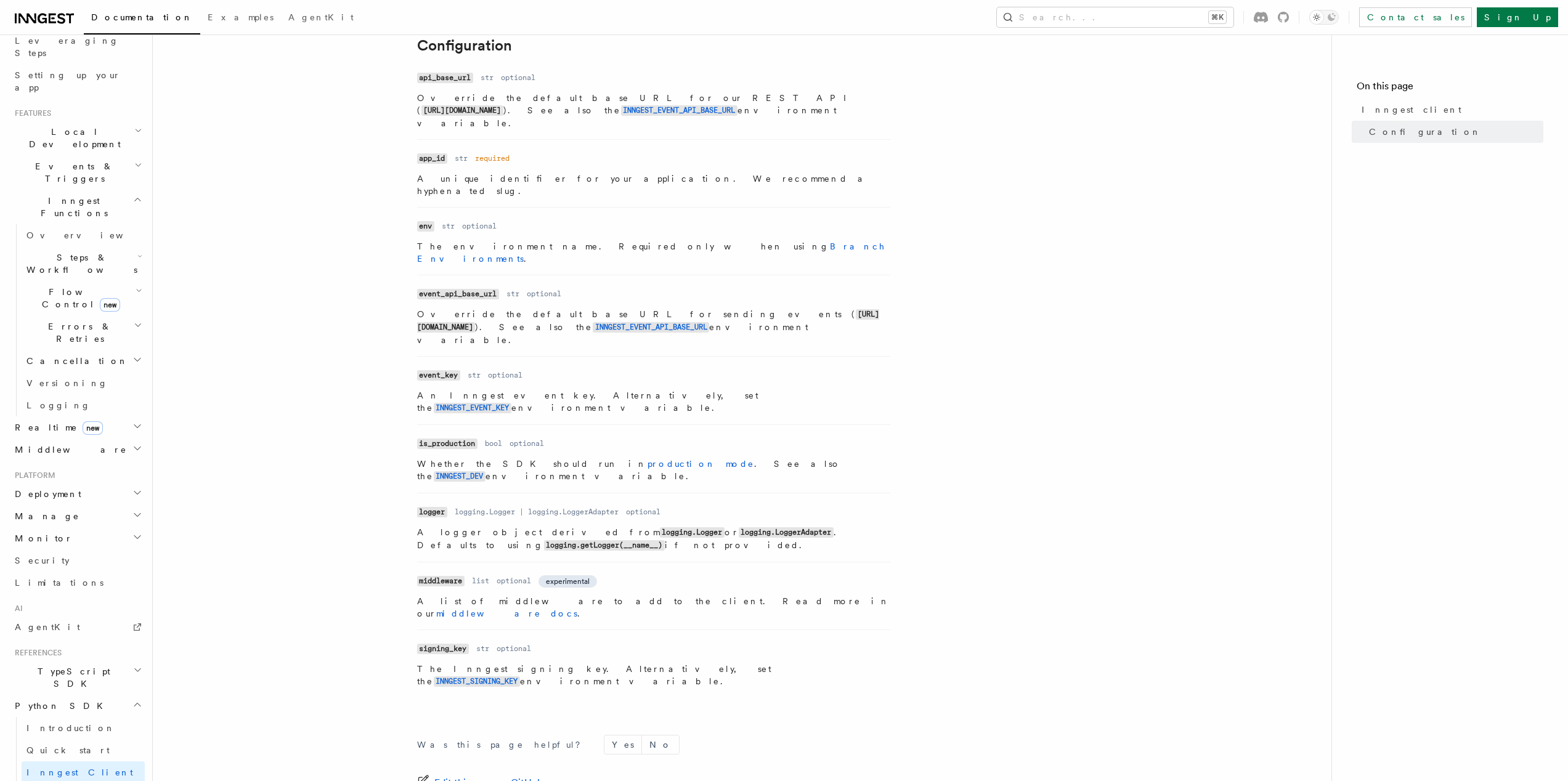
drag, startPoint x: 708, startPoint y: 474, endPoint x: 901, endPoint y: 424, distance: 199.4
click at [812, 493] on li "Name logger Type logging.Logger | logging.LoggerAdapter Required optional Descr…" at bounding box center [654, 527] width 473 height 69
click at [929, 425] on article "References Python SDK Inngest client The Inngest client is used to configure yo…" at bounding box center [742, 360] width 1140 height 1160
click at [626, 526] on p "A logger object derived from logging.Logger or logging.LoggerAdapter . Defaults…" at bounding box center [654, 539] width 473 height 26
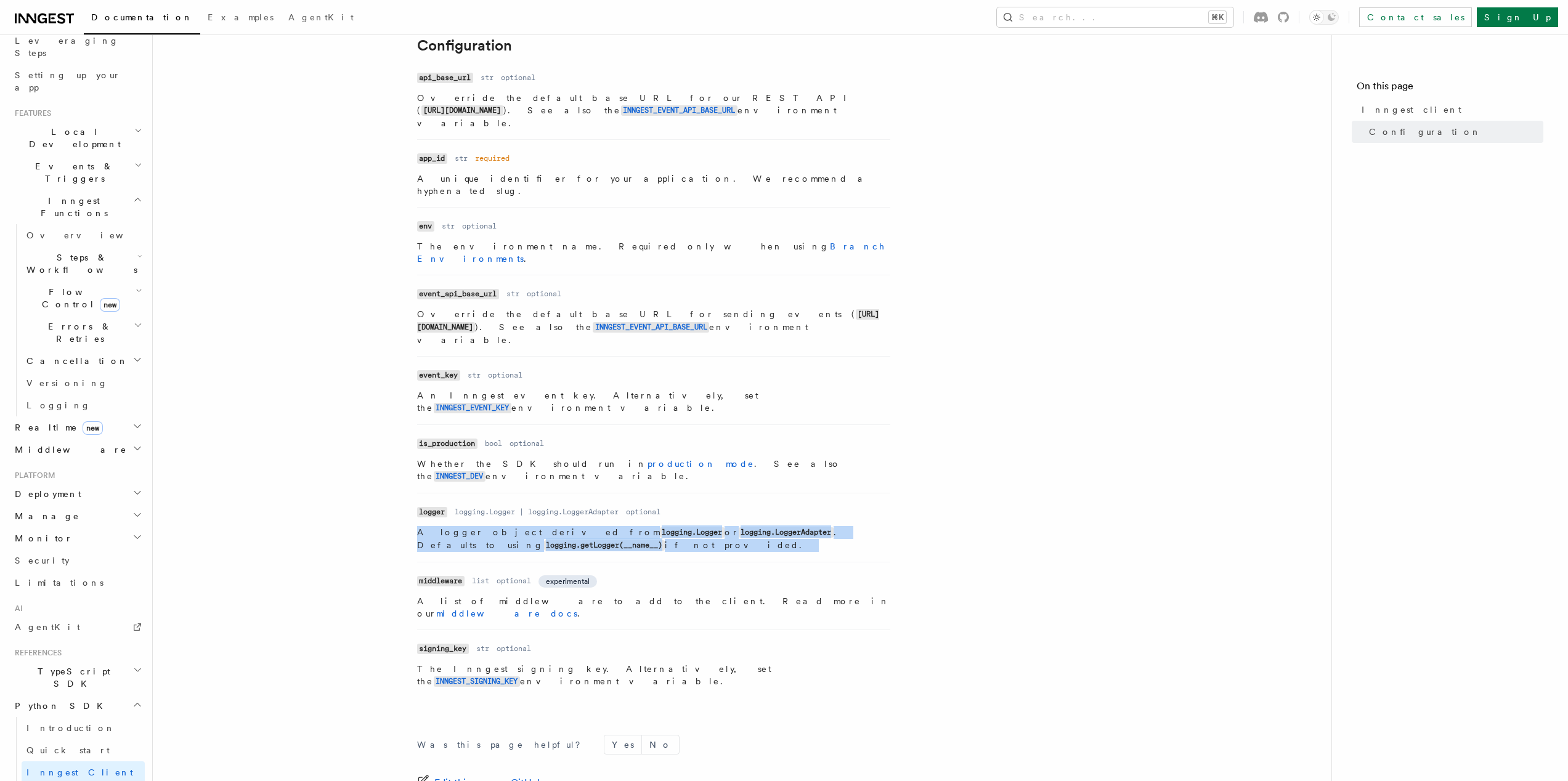
click at [626, 526] on p "A logger object derived from logging.Logger or logging.LoggerAdapter . Defaults…" at bounding box center [654, 539] width 473 height 26
click at [949, 473] on article "References Python SDK Inngest client The Inngest client is used to configure yo…" at bounding box center [742, 360] width 1140 height 1160
click at [948, 473] on article "References Python SDK Inngest client The Inngest client is used to configure yo…" at bounding box center [742, 360] width 1140 height 1160
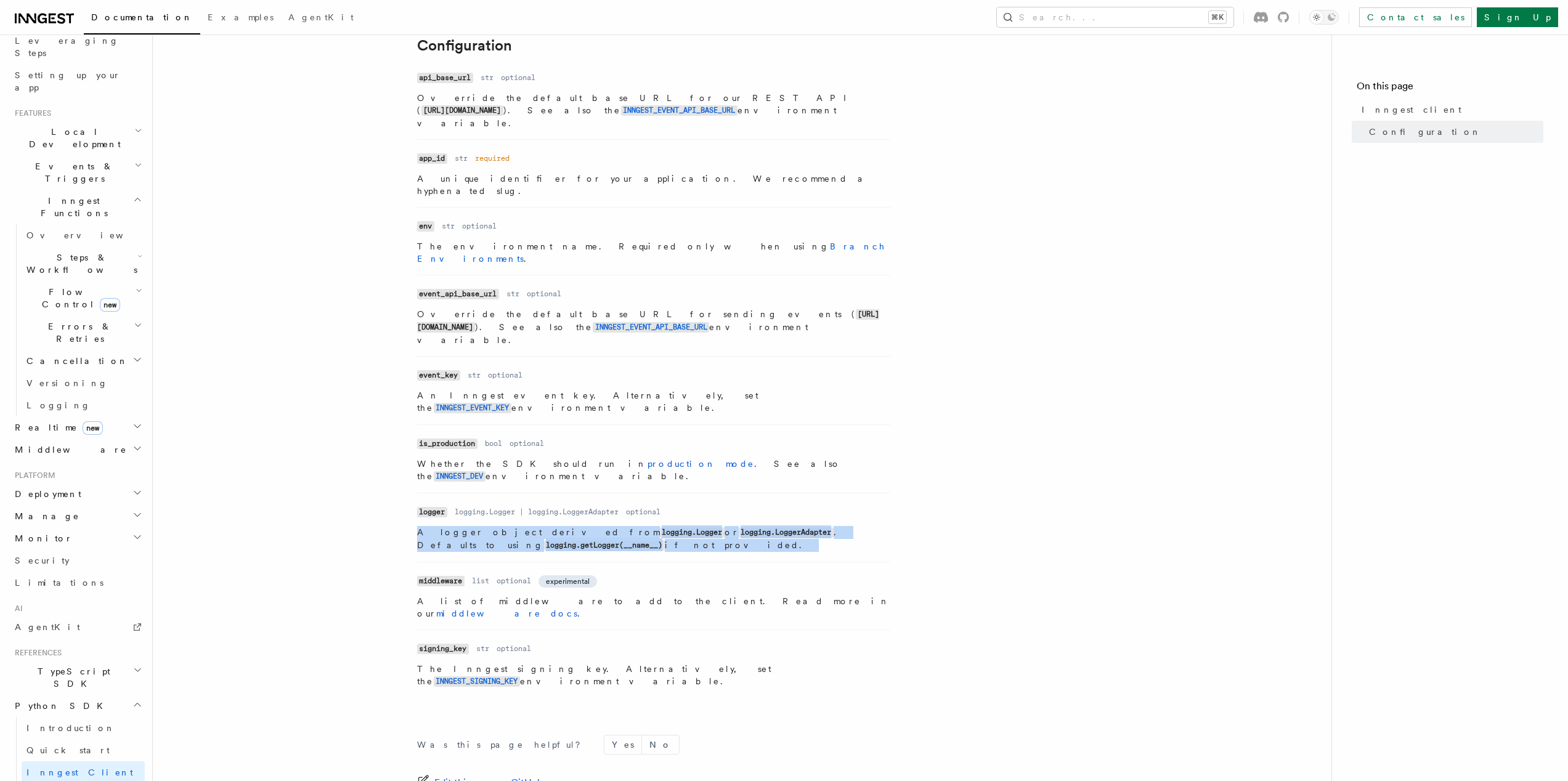
click at [945, 480] on article "References Python SDK Inngest client The Inngest client is used to configure yo…" at bounding box center [742, 360] width 1140 height 1160
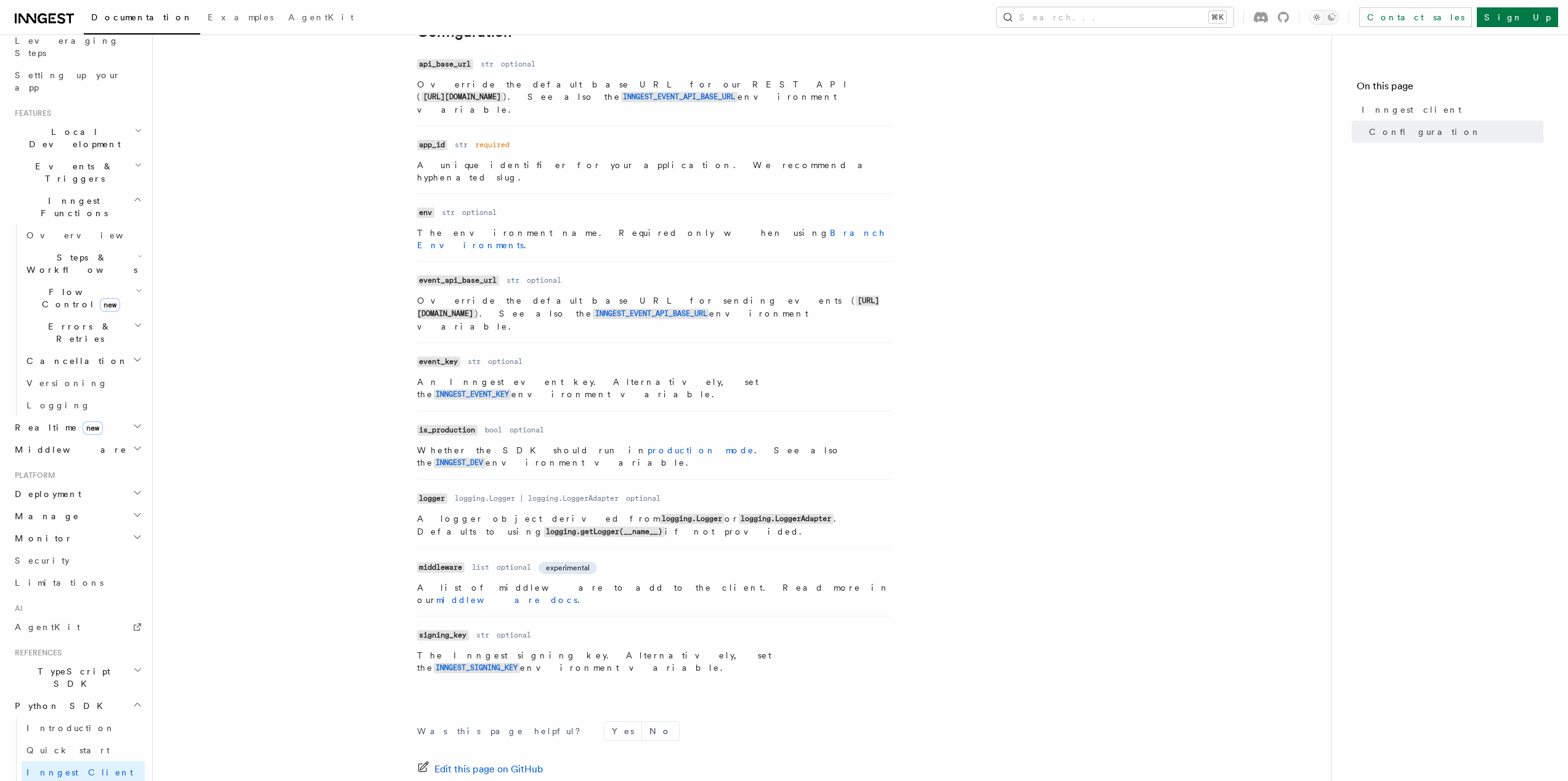
scroll to position [295, 0]
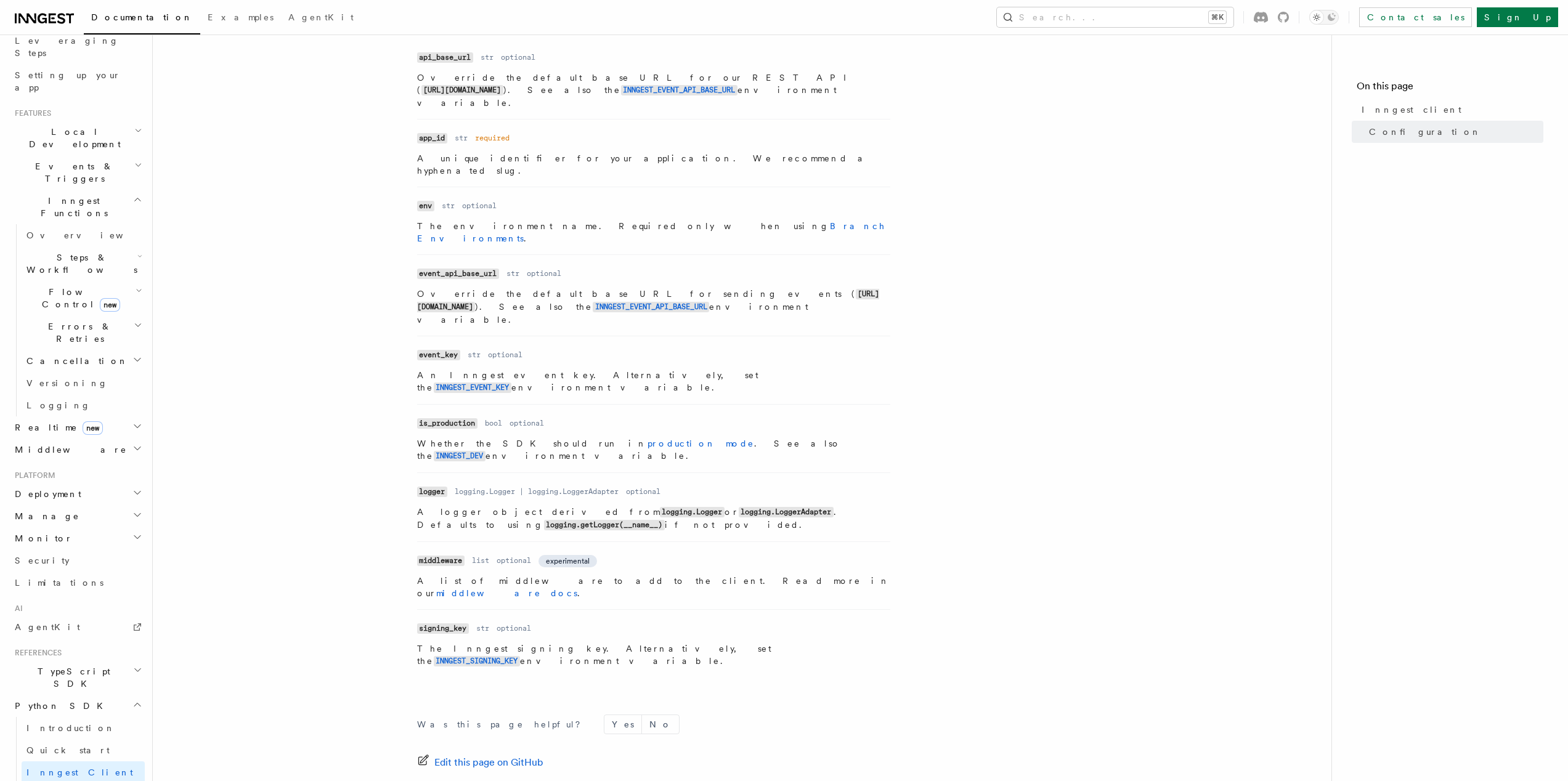
click at [96, 780] on link "Create function" at bounding box center [83, 794] width 124 height 23
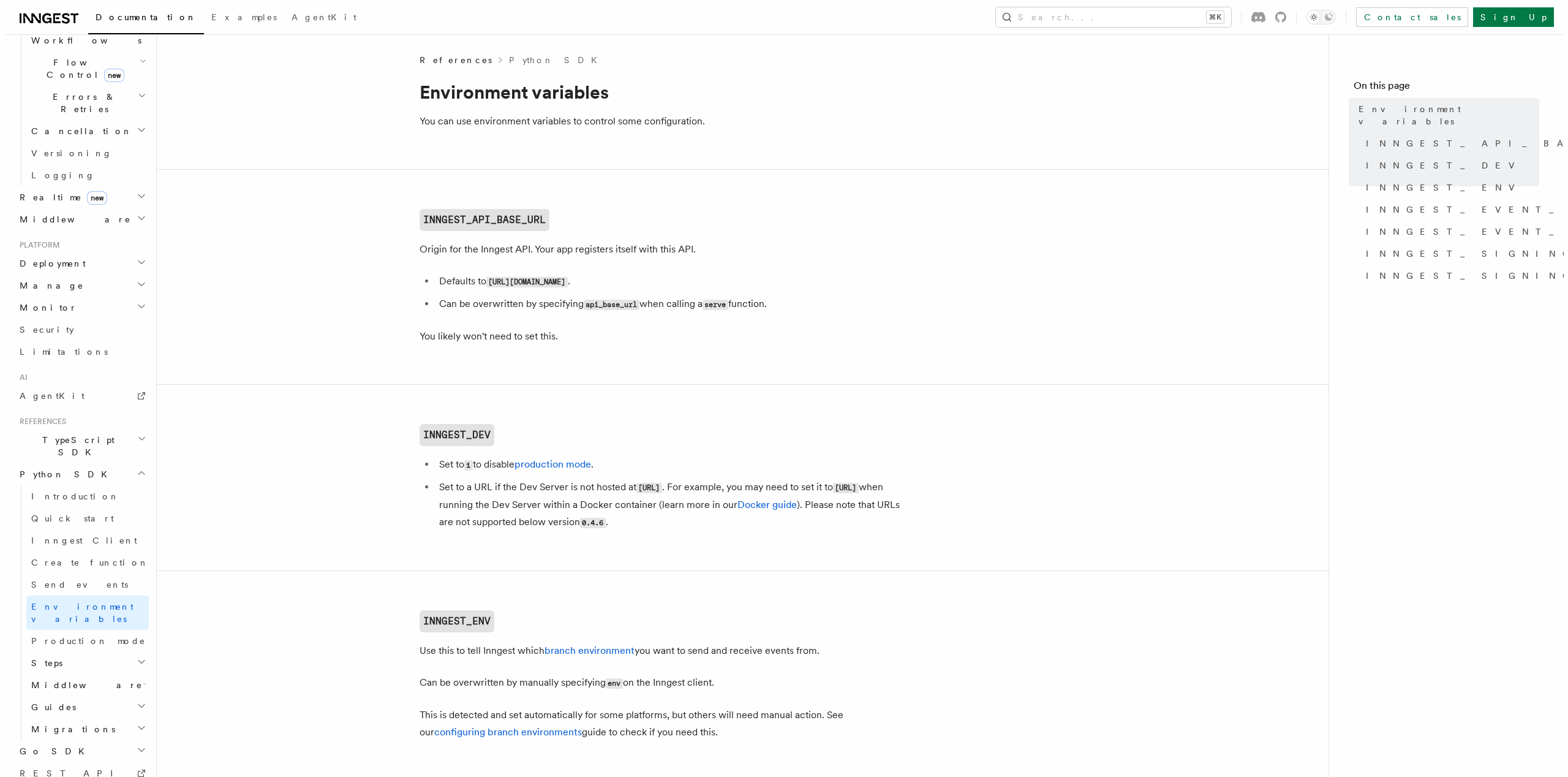
scroll to position [446, 0]
click at [79, 704] on h2 "Migrations" at bounding box center [83, 714] width 123 height 22
click at [83, 681] on h2 "Guides" at bounding box center [83, 692] width 123 height 22
click at [84, 659] on h2 "Middleware" at bounding box center [83, 670] width 123 height 22
click at [84, 637] on h2 "Steps" at bounding box center [83, 648] width 123 height 22
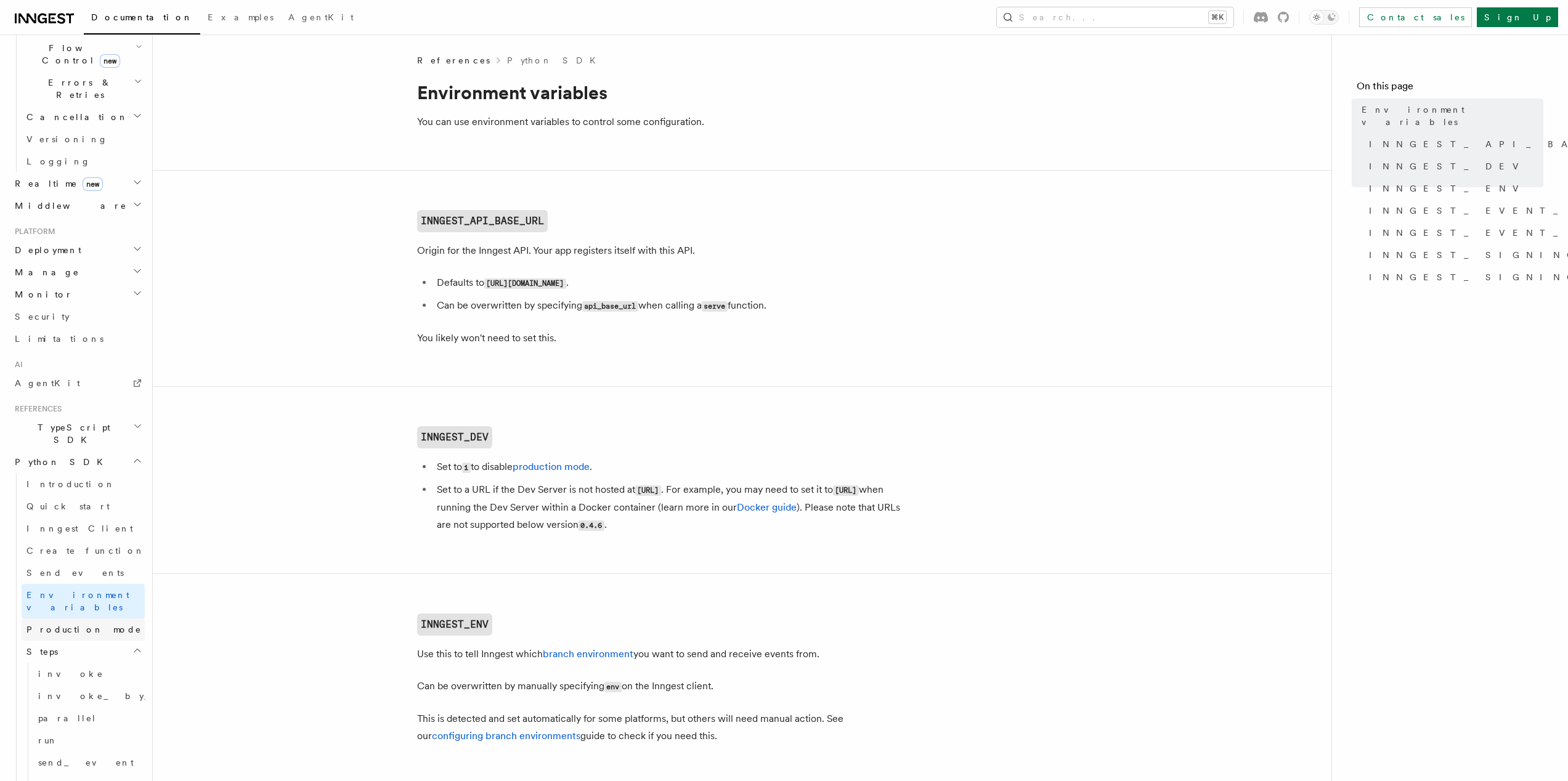
click at [75, 625] on span "Production mode" at bounding box center [84, 629] width 115 height 10
